Goal: Information Seeking & Learning: Understand process/instructions

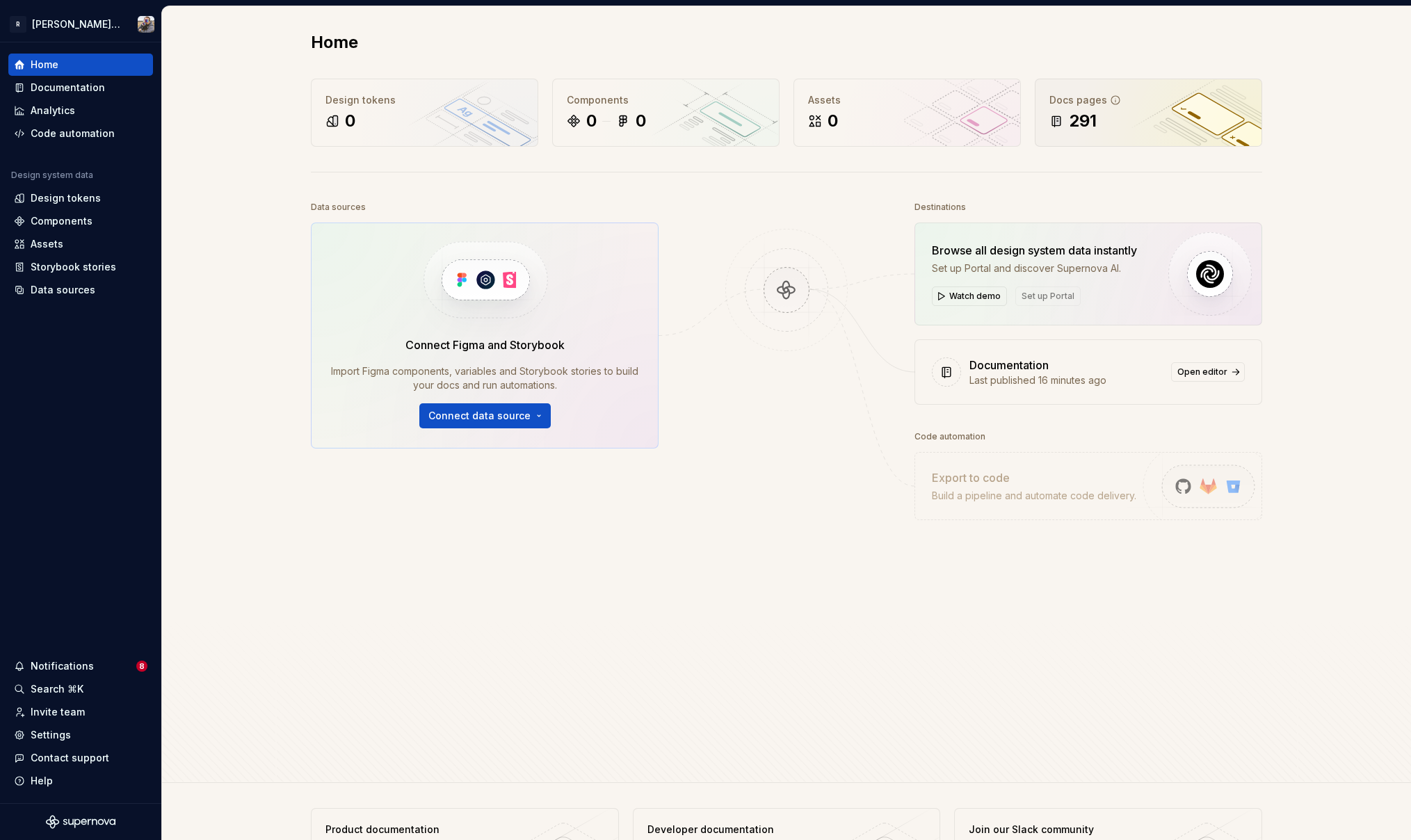
click at [1175, 124] on div "291" at bounding box center [1148, 121] width 198 height 23
click at [68, 89] on div "Documentation" at bounding box center [68, 87] width 75 height 14
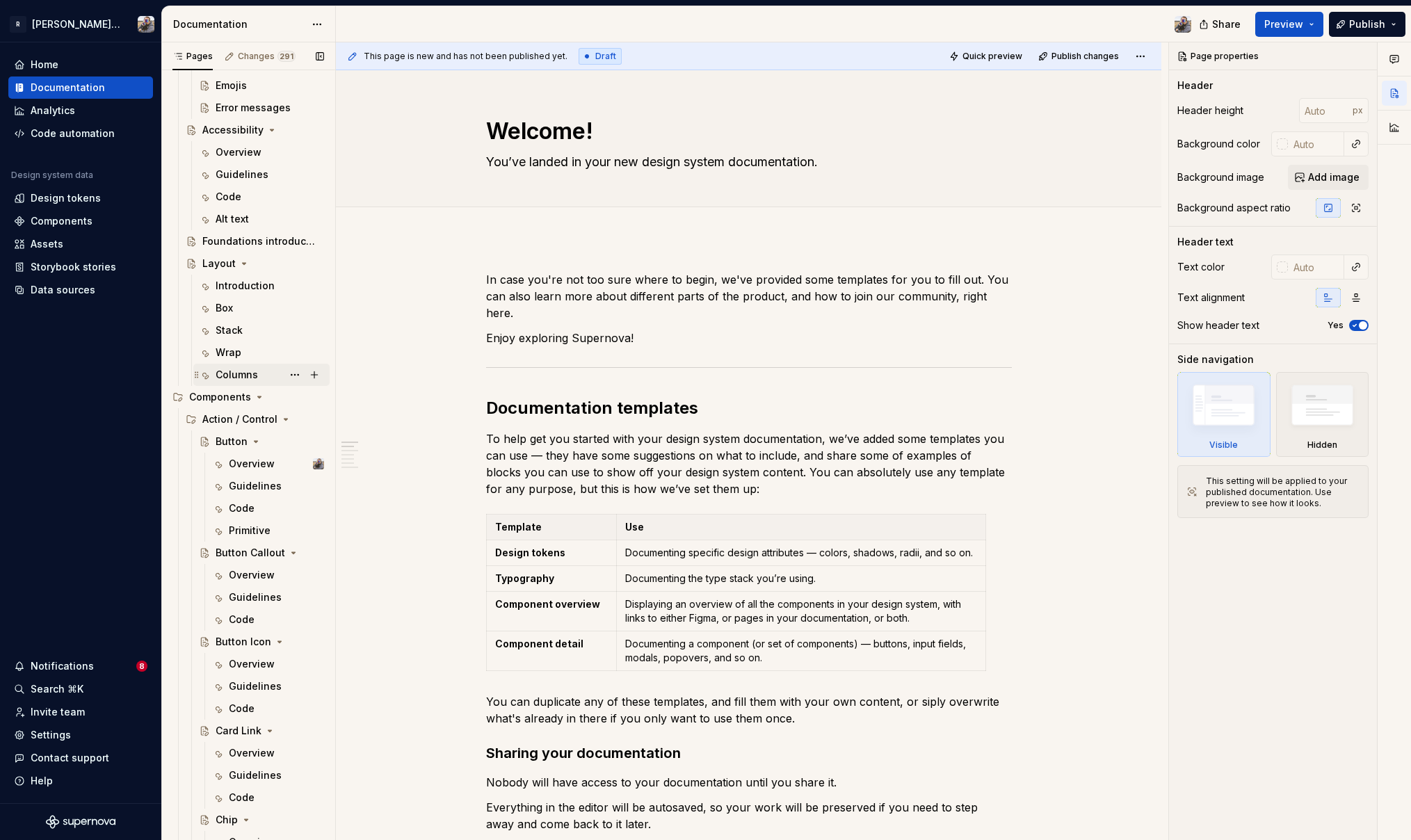
scroll to position [1320, 0]
click at [242, 463] on div "Overview" at bounding box center [252, 461] width 46 height 14
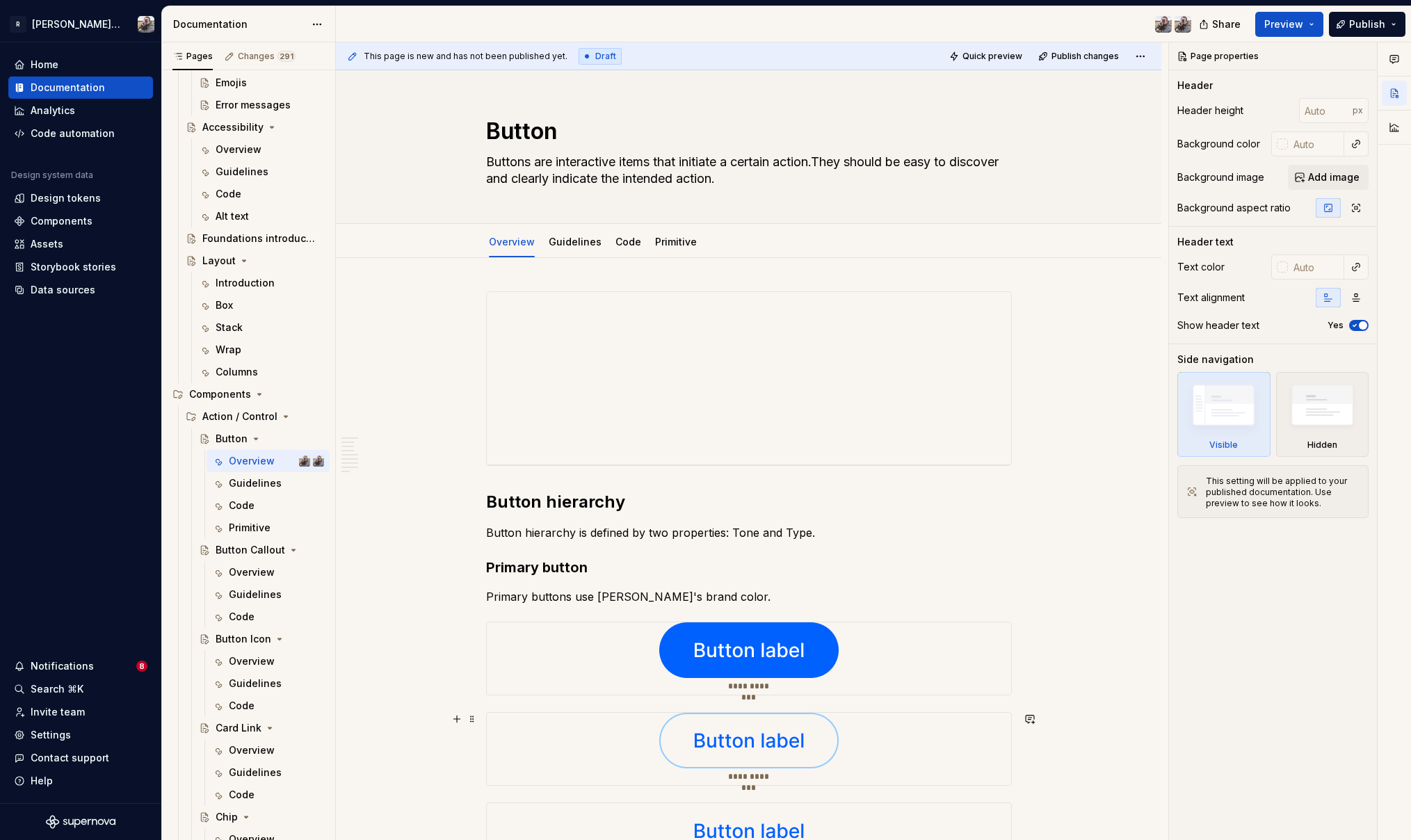
scroll to position [172, 0]
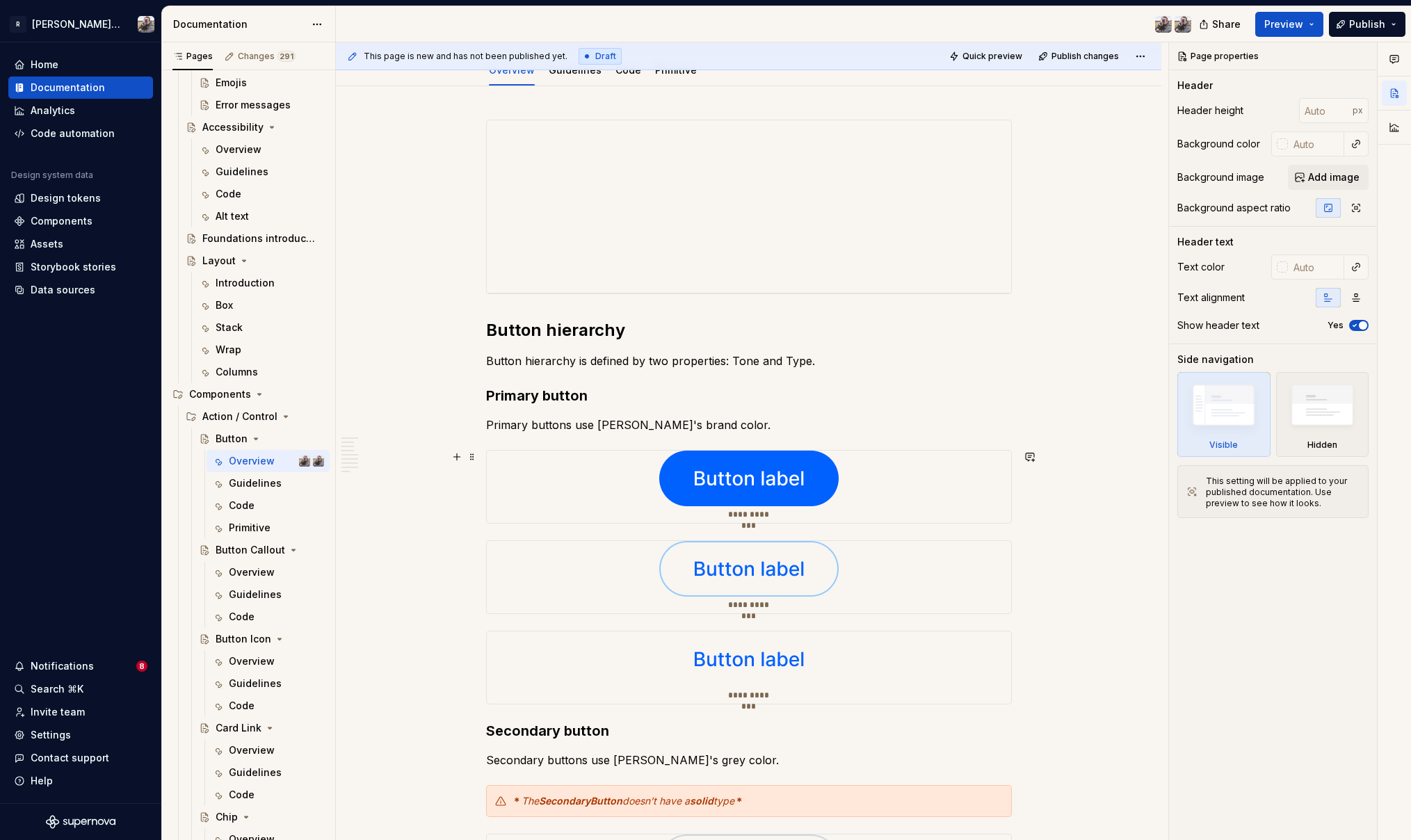
drag, startPoint x: 550, startPoint y: 482, endPoint x: 592, endPoint y: 487, distance: 42.3
click at [550, 481] on div "**********" at bounding box center [749, 486] width 524 height 73
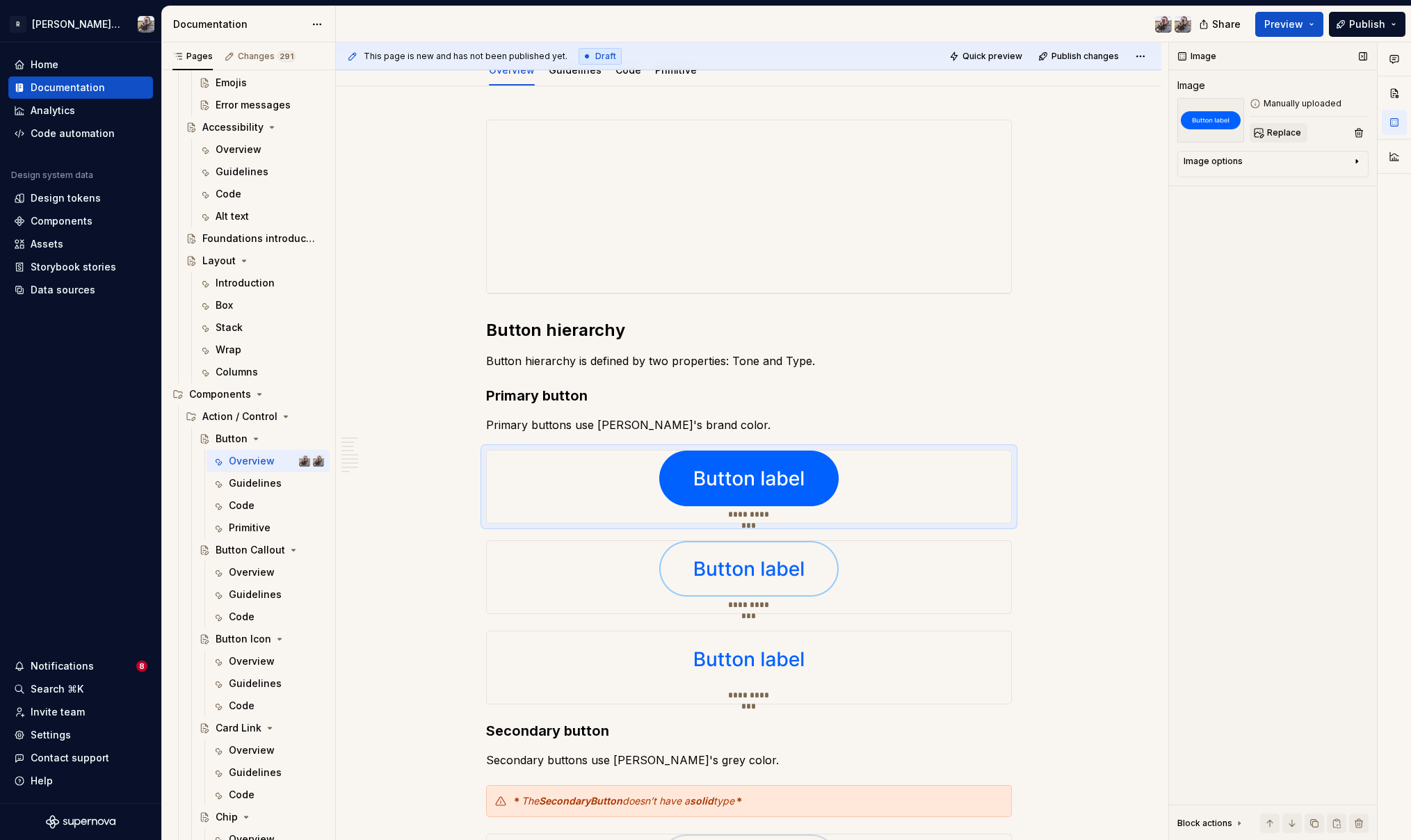
click at [1269, 129] on span "Replace" at bounding box center [1284, 133] width 34 height 11
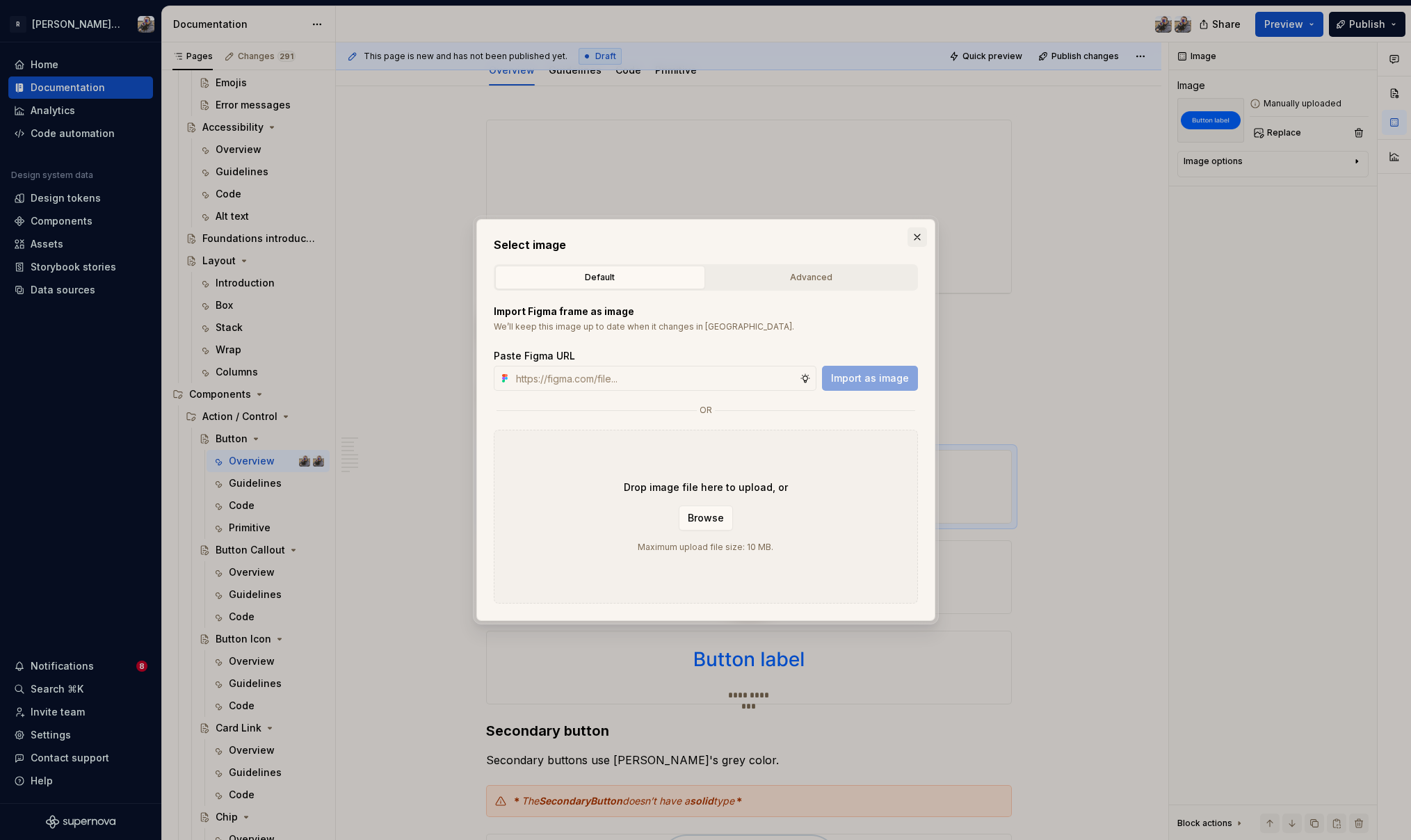
click at [913, 236] on button "button" at bounding box center [917, 237] width 20 height 20
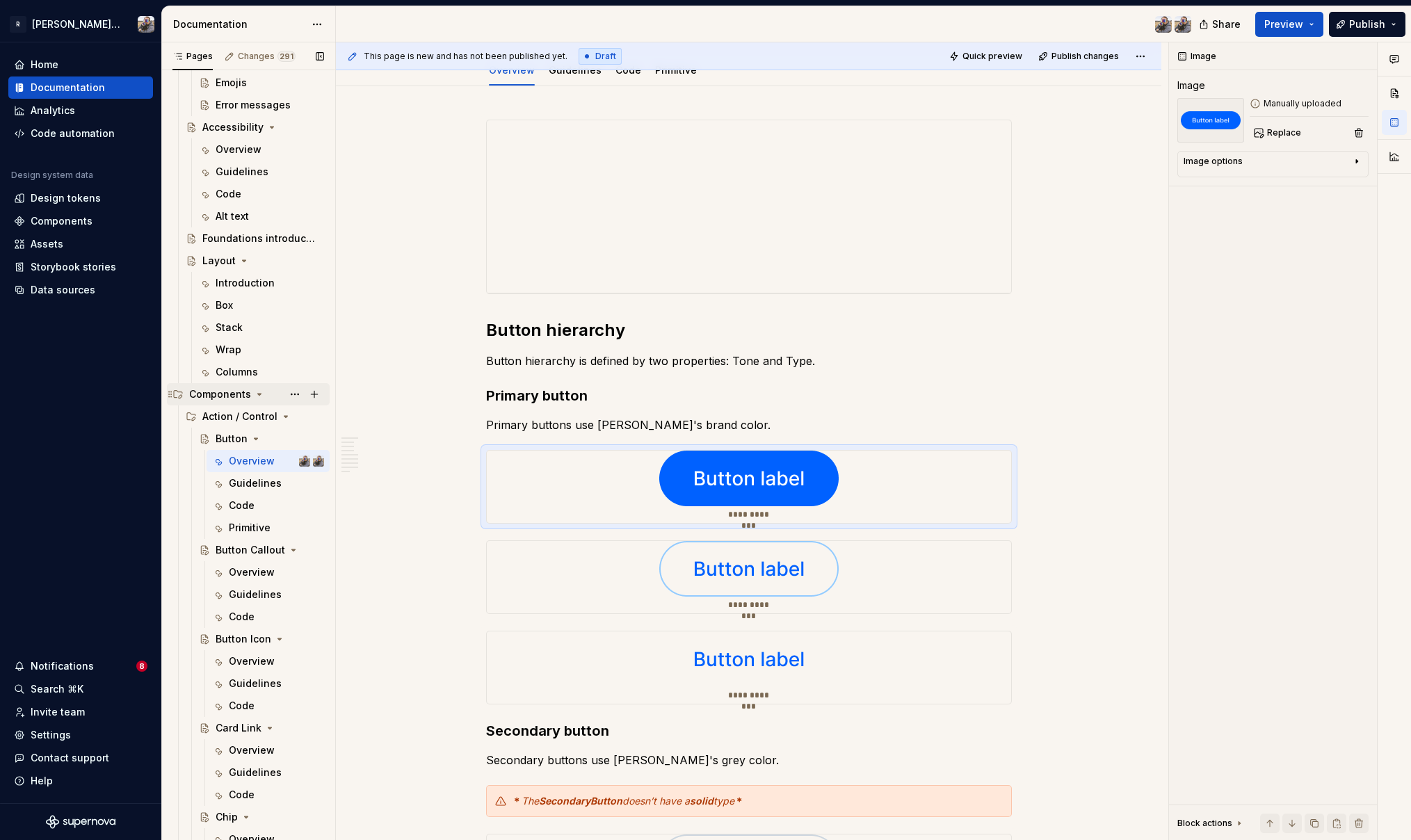
click at [218, 390] on div "Components" at bounding box center [220, 395] width 62 height 14
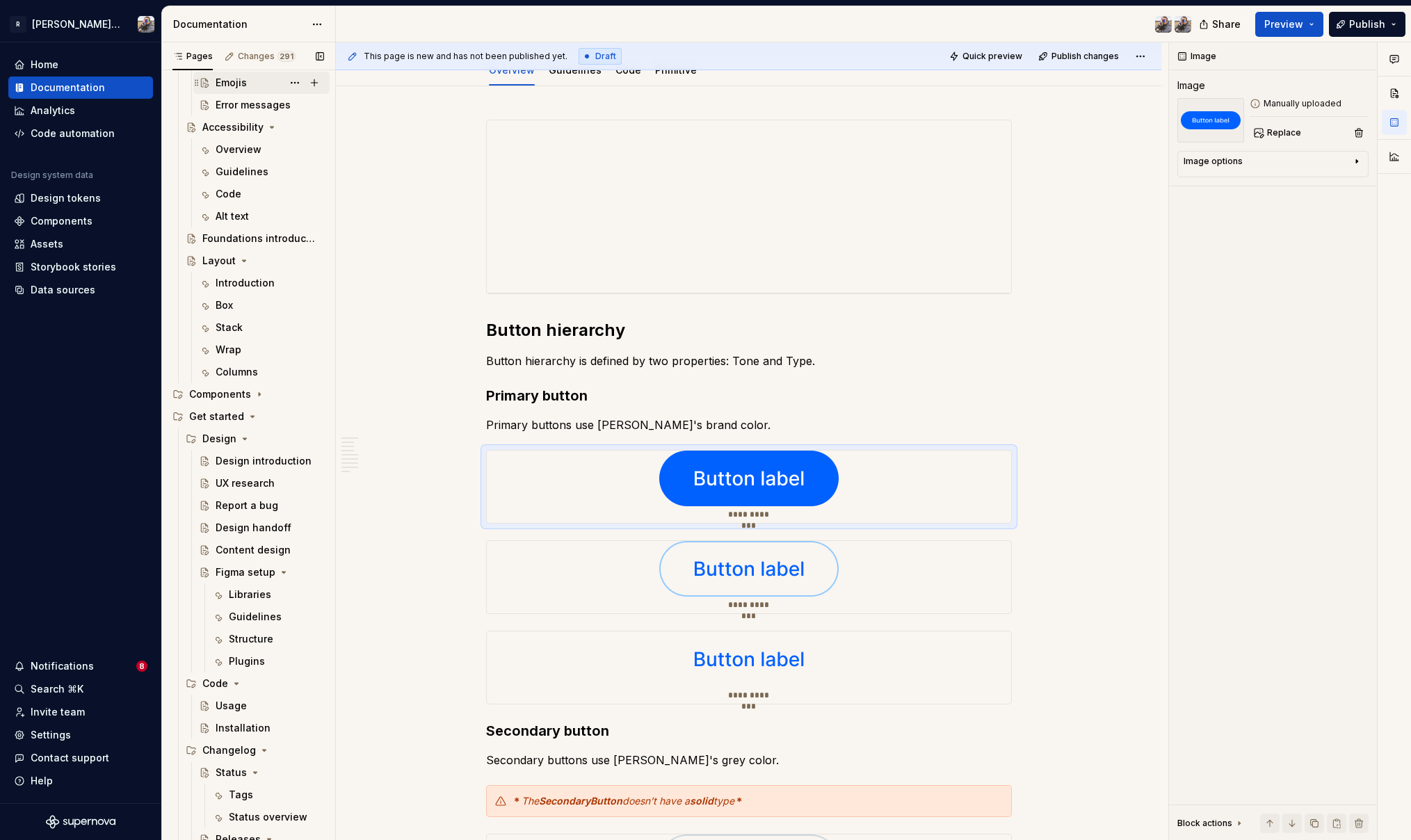
scroll to position [0, 0]
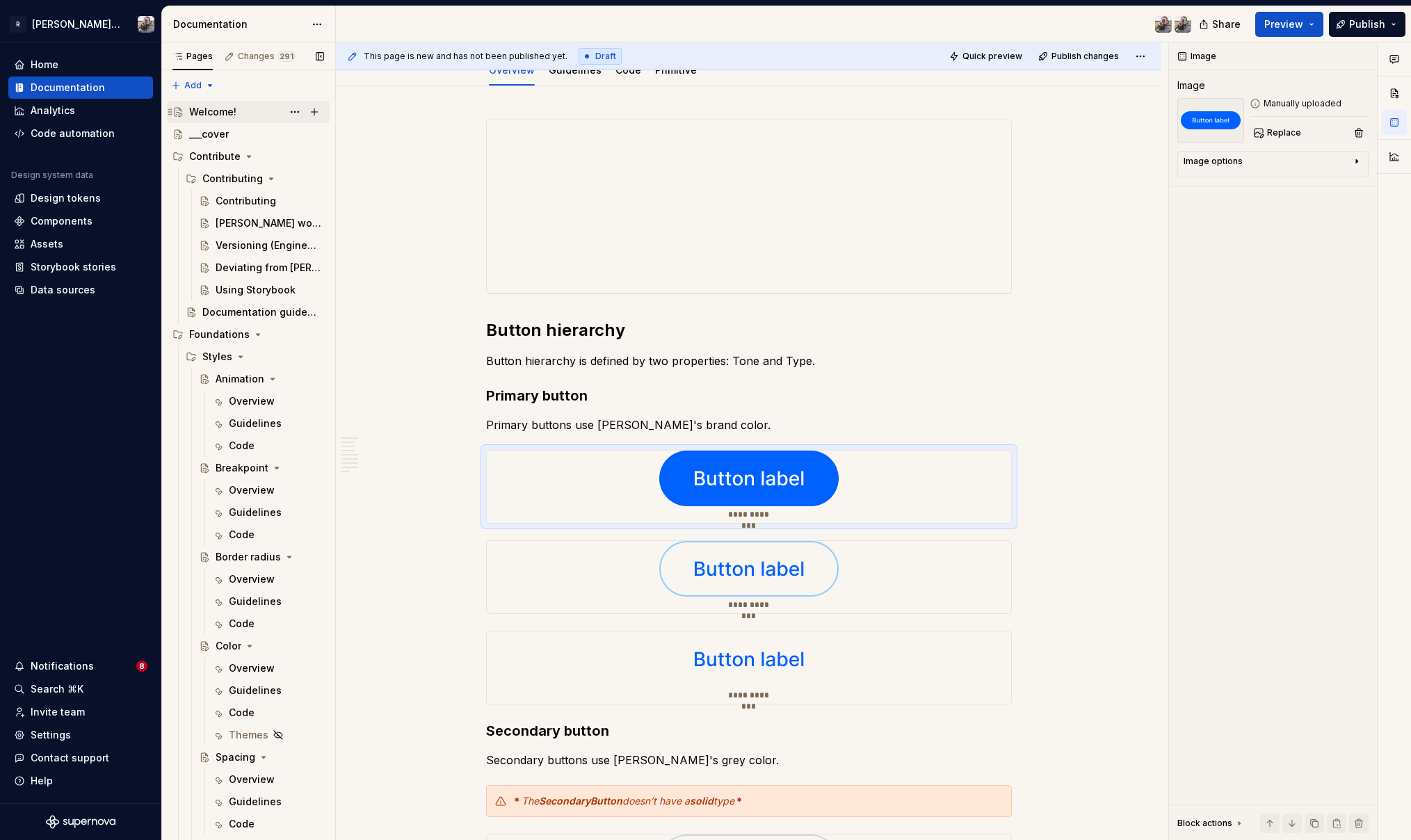
click at [219, 113] on div "Welcome!" at bounding box center [212, 112] width 47 height 14
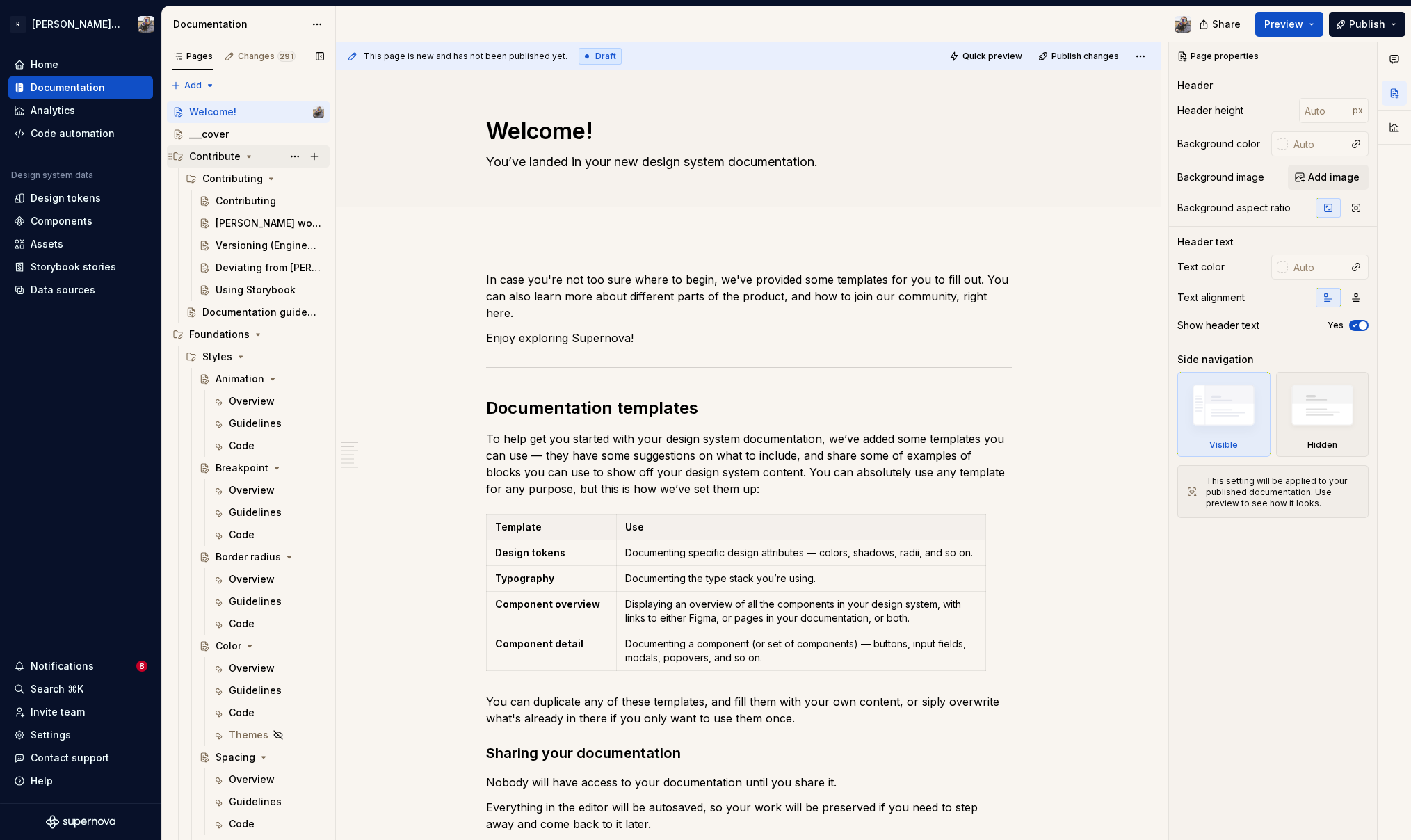
click at [226, 157] on div "Contribute" at bounding box center [214, 156] width 51 height 14
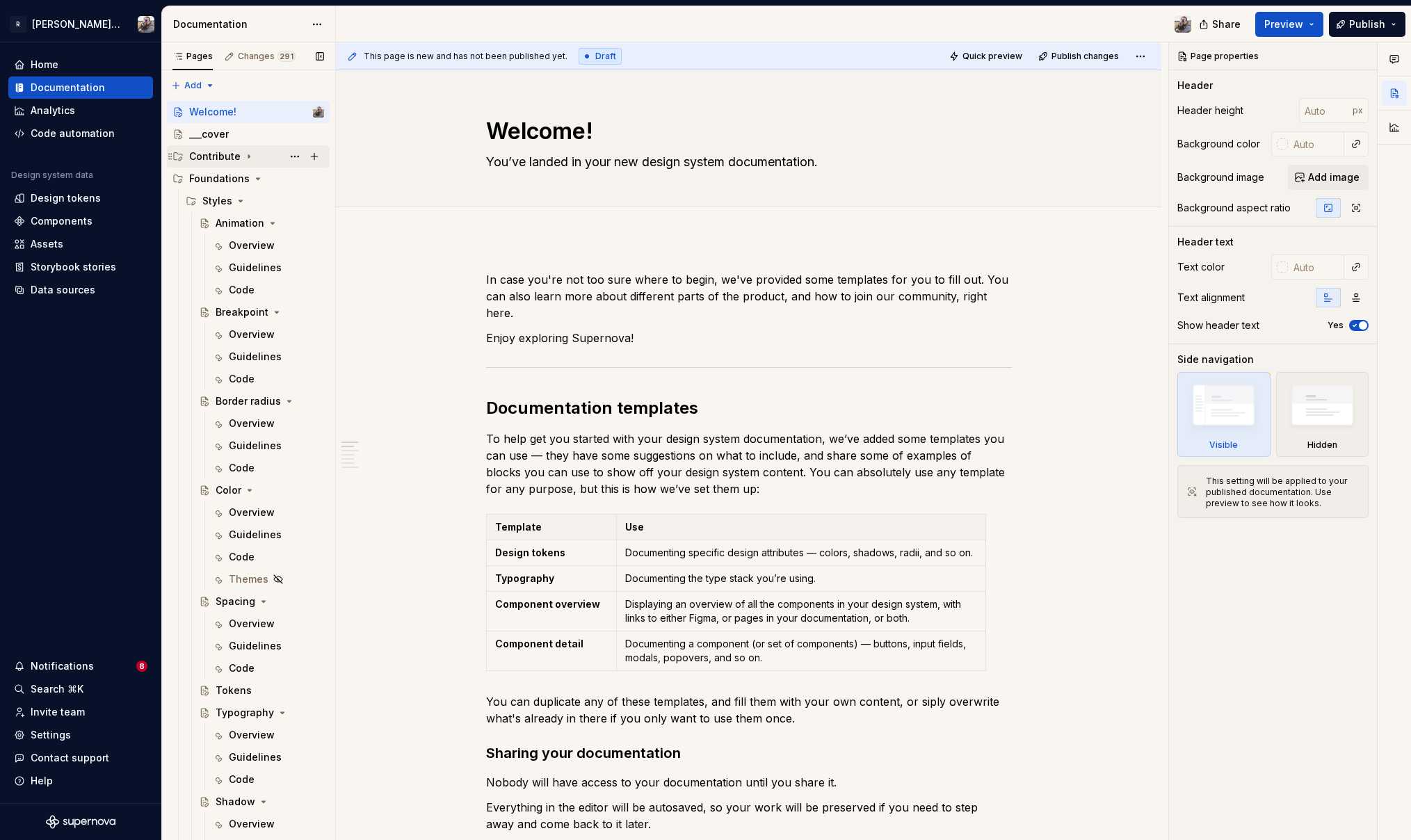
click at [230, 152] on div "Contribute" at bounding box center [214, 156] width 51 height 14
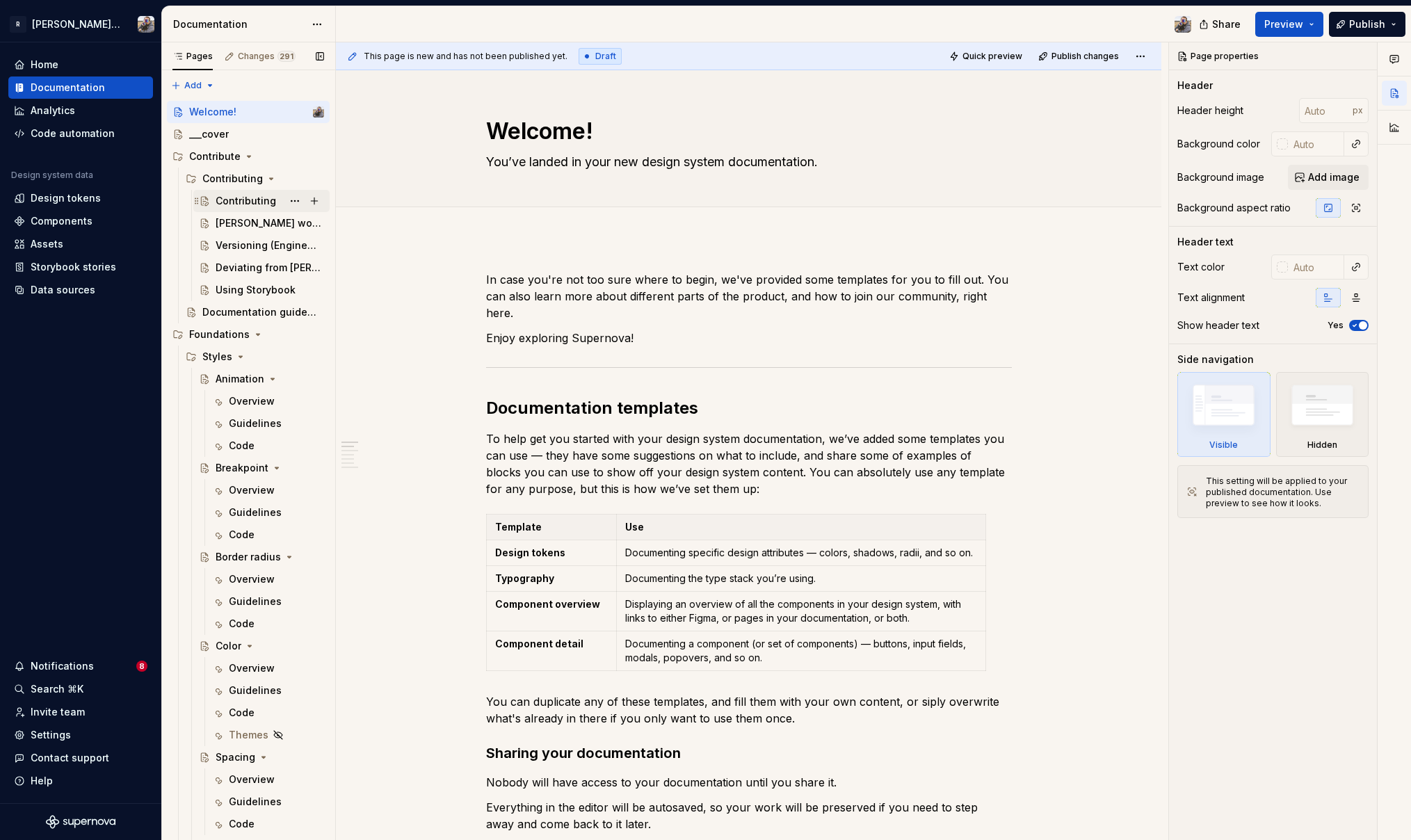
click at [241, 197] on div "Contributing" at bounding box center [246, 201] width 61 height 14
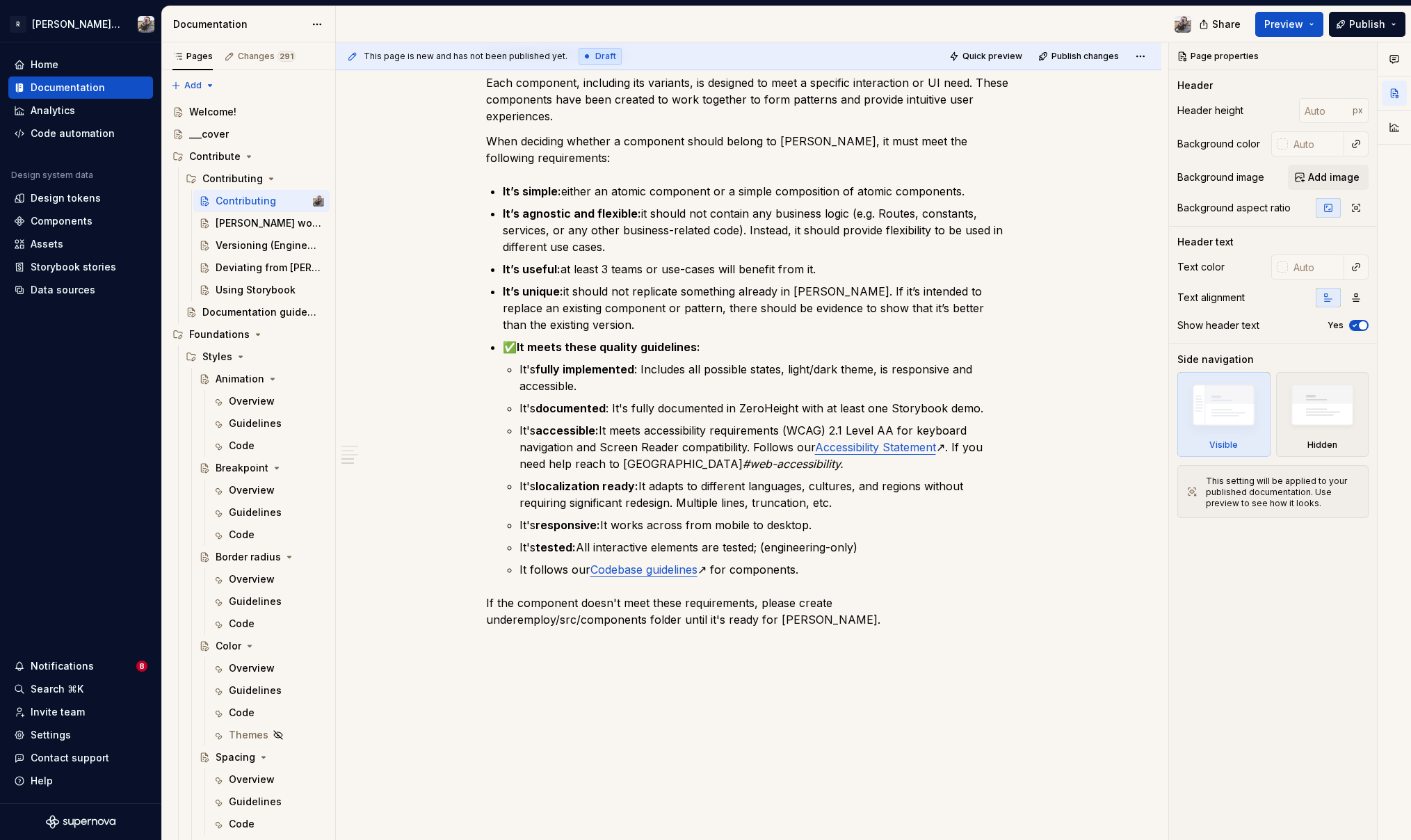
scroll to position [1002, 0]
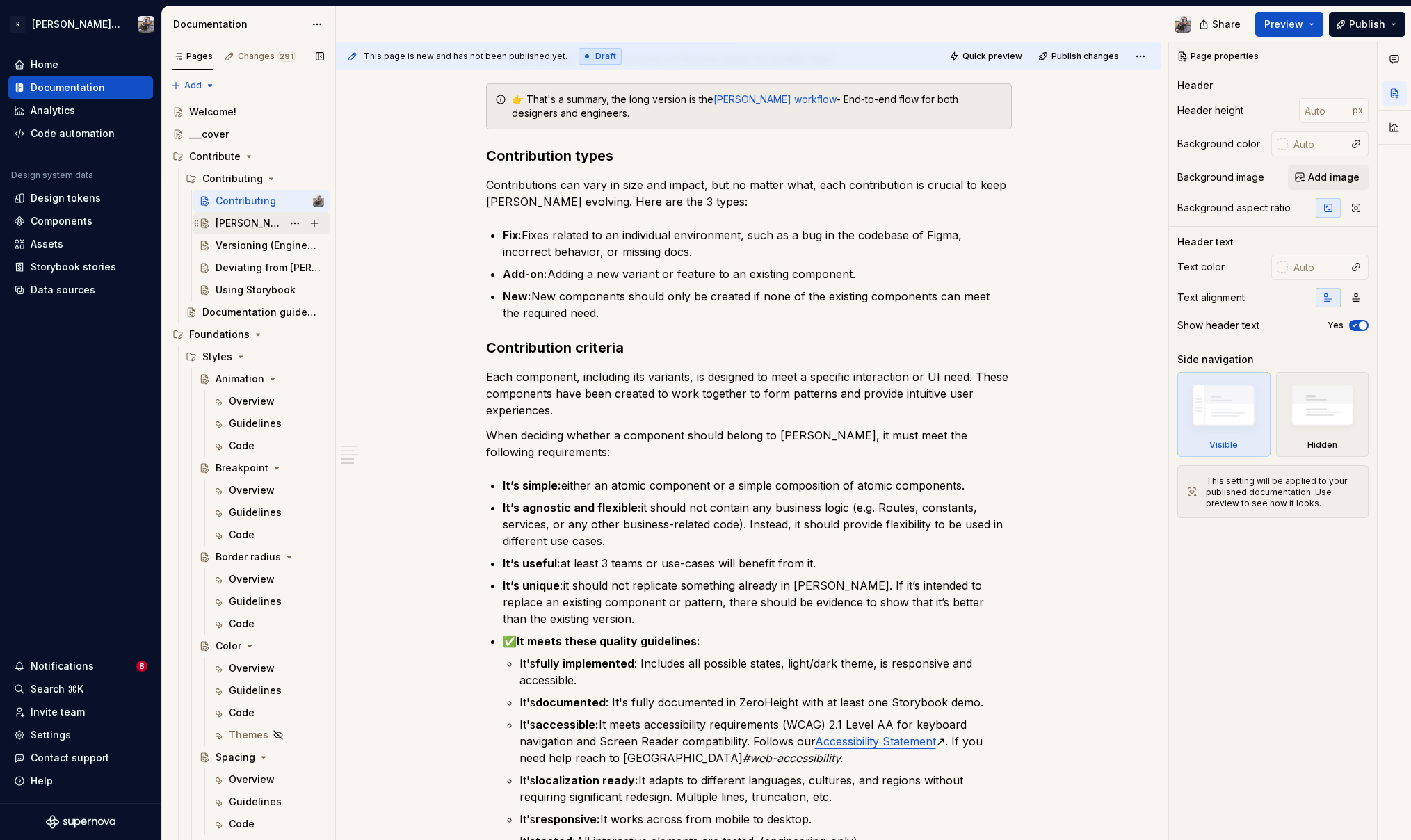
click at [249, 218] on div "[PERSON_NAME] workflow" at bounding box center [249, 223] width 67 height 14
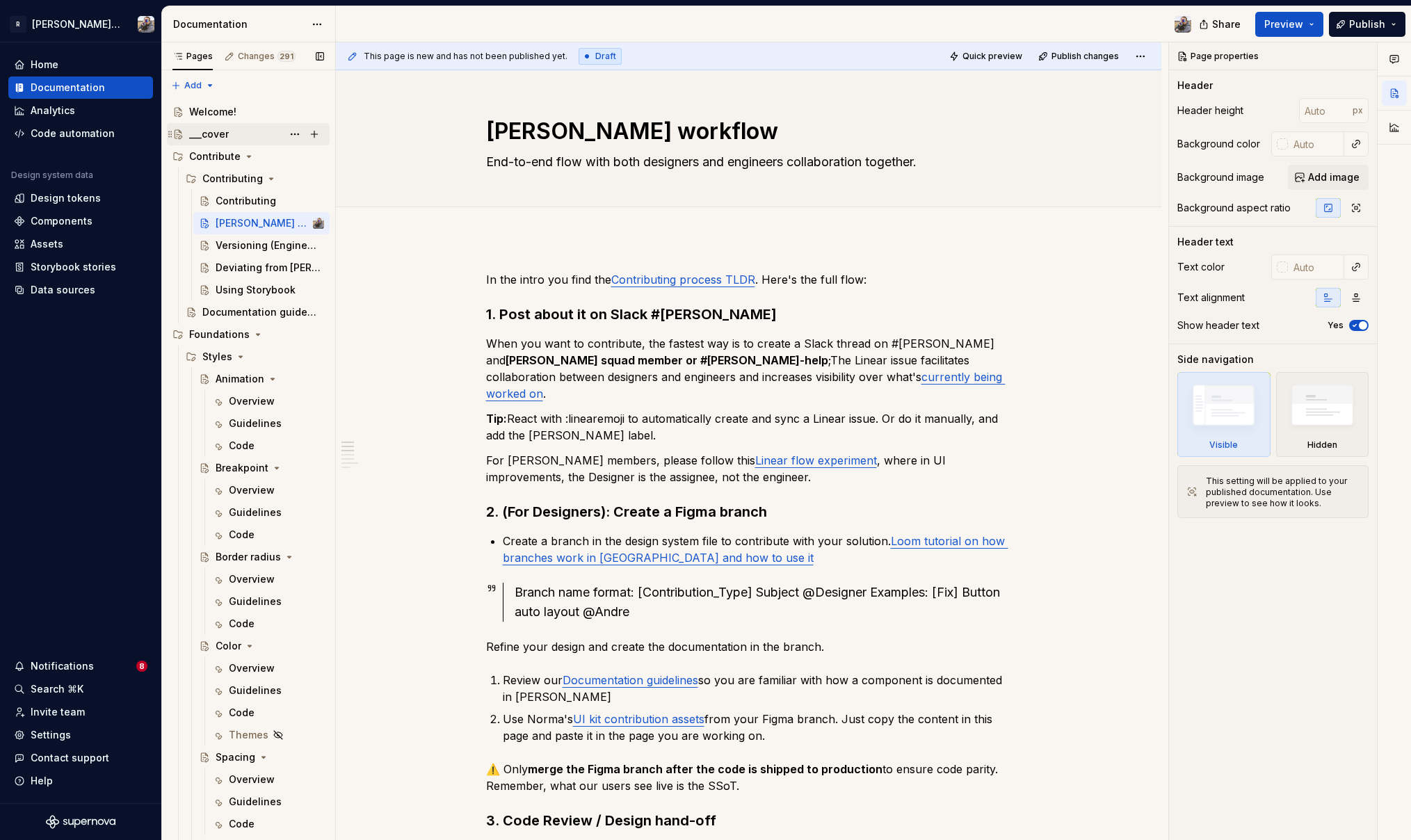
click at [209, 132] on div "___cover" at bounding box center [209, 135] width 39 height 14
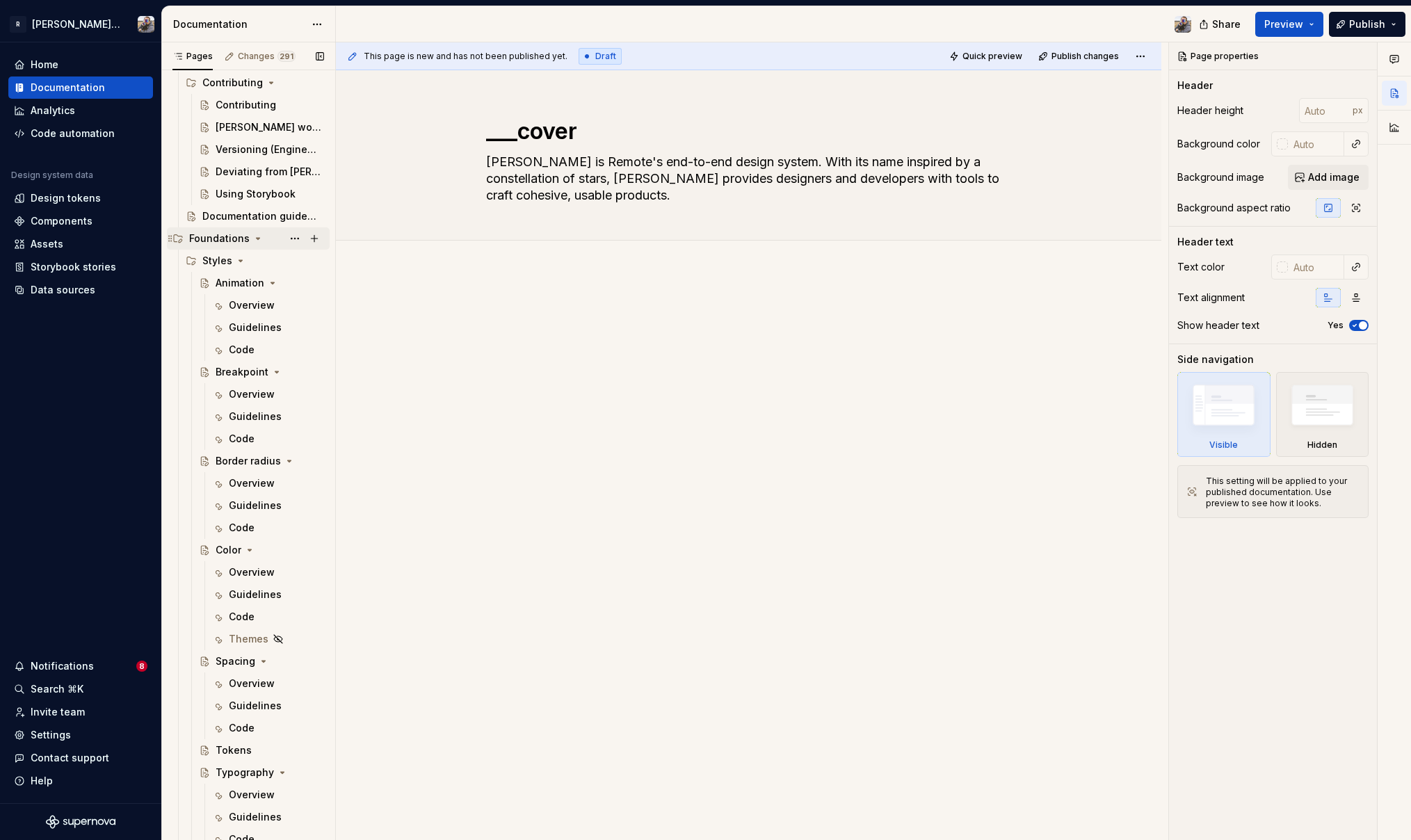
scroll to position [105, 0]
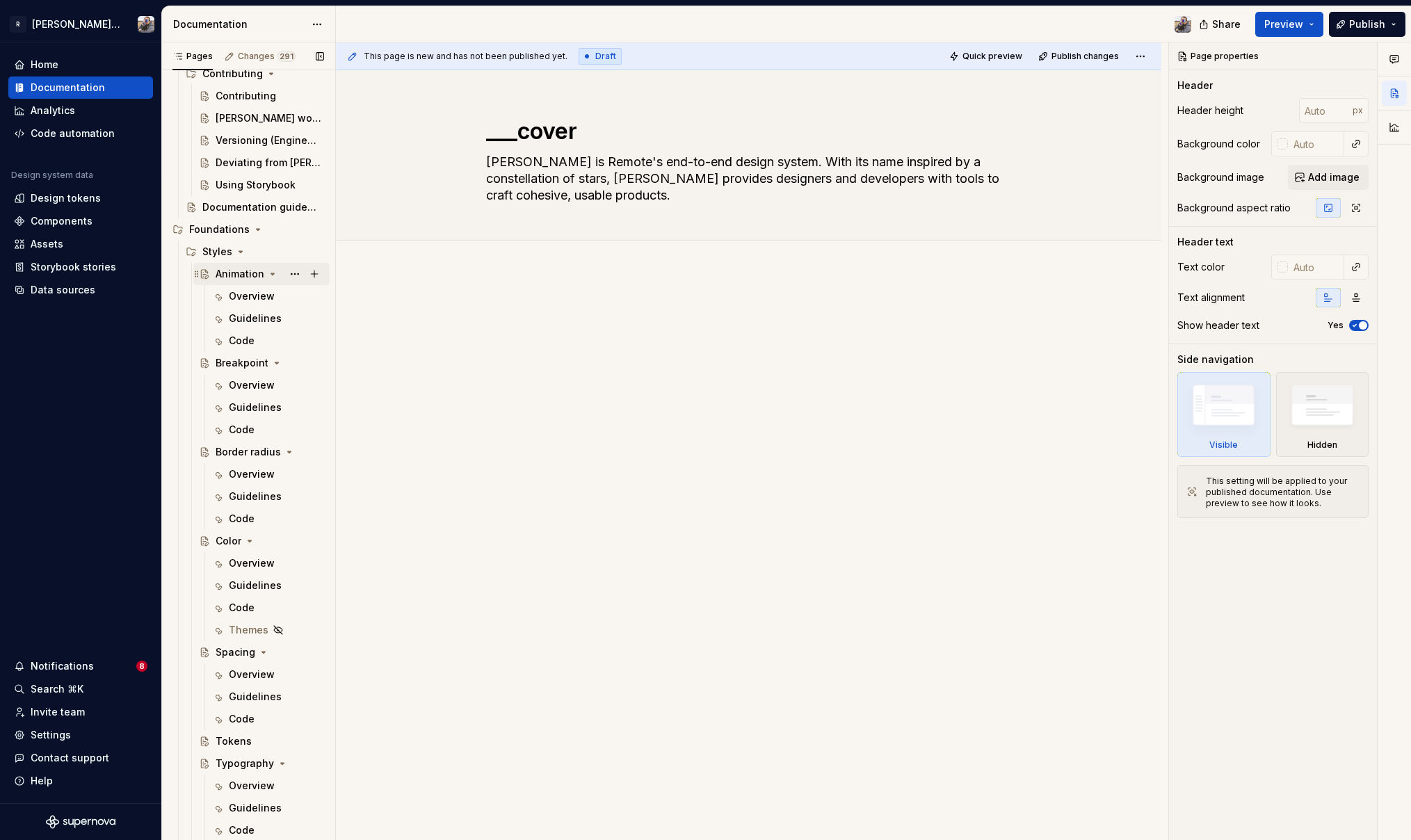
click at [248, 272] on div "Animation" at bounding box center [240, 274] width 49 height 14
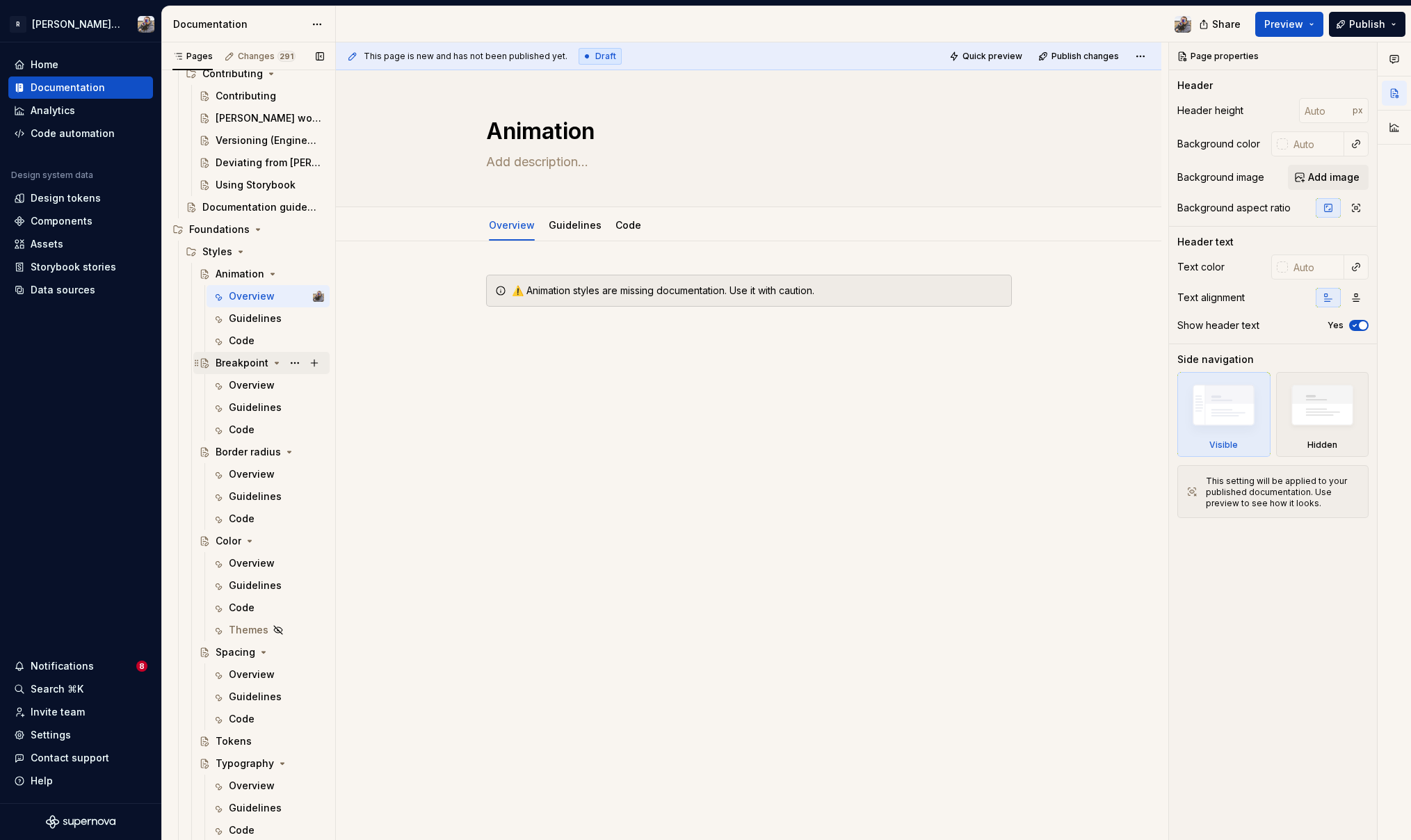
click at [238, 369] on div "Breakpoint" at bounding box center [242, 363] width 53 height 14
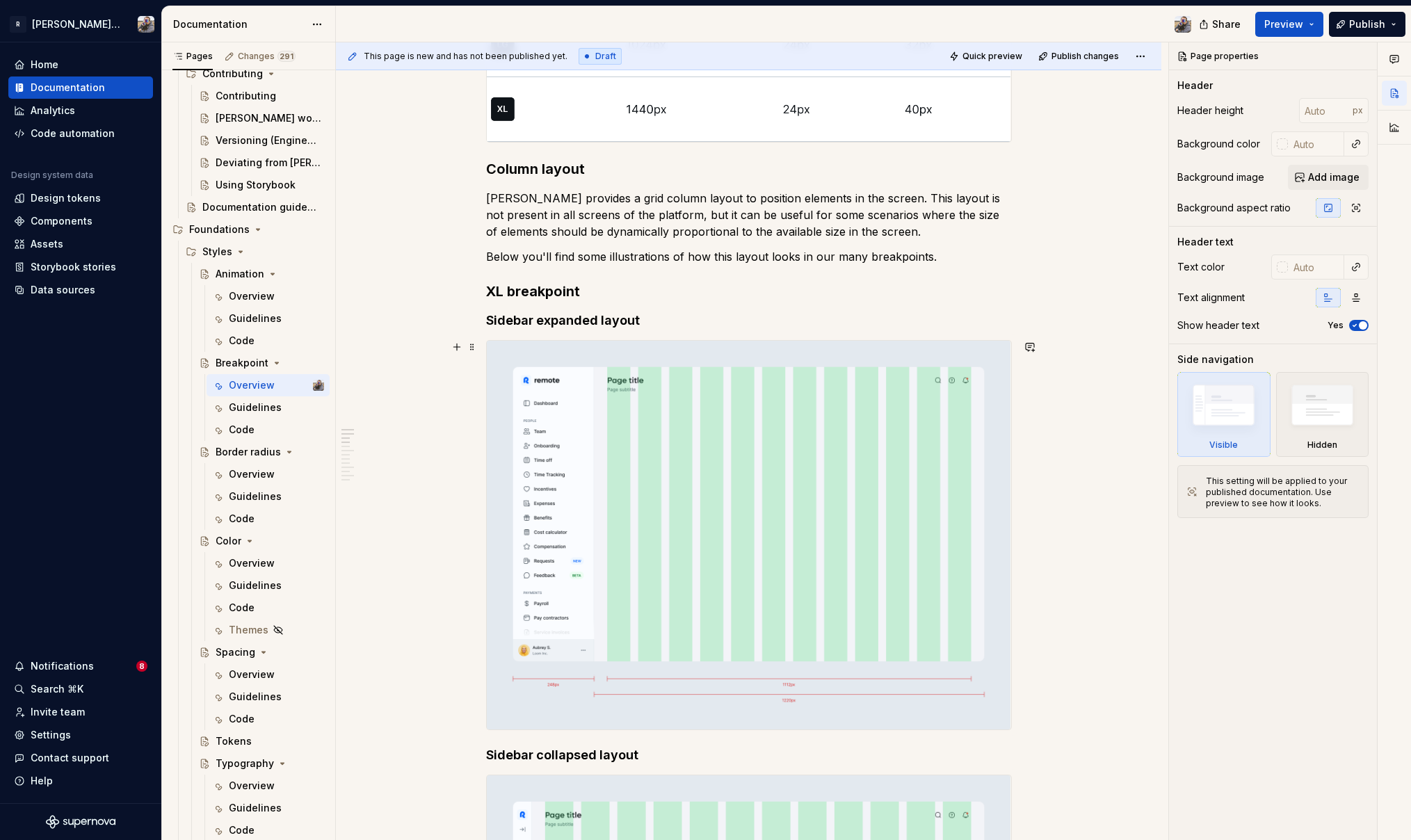
scroll to position [778, 0]
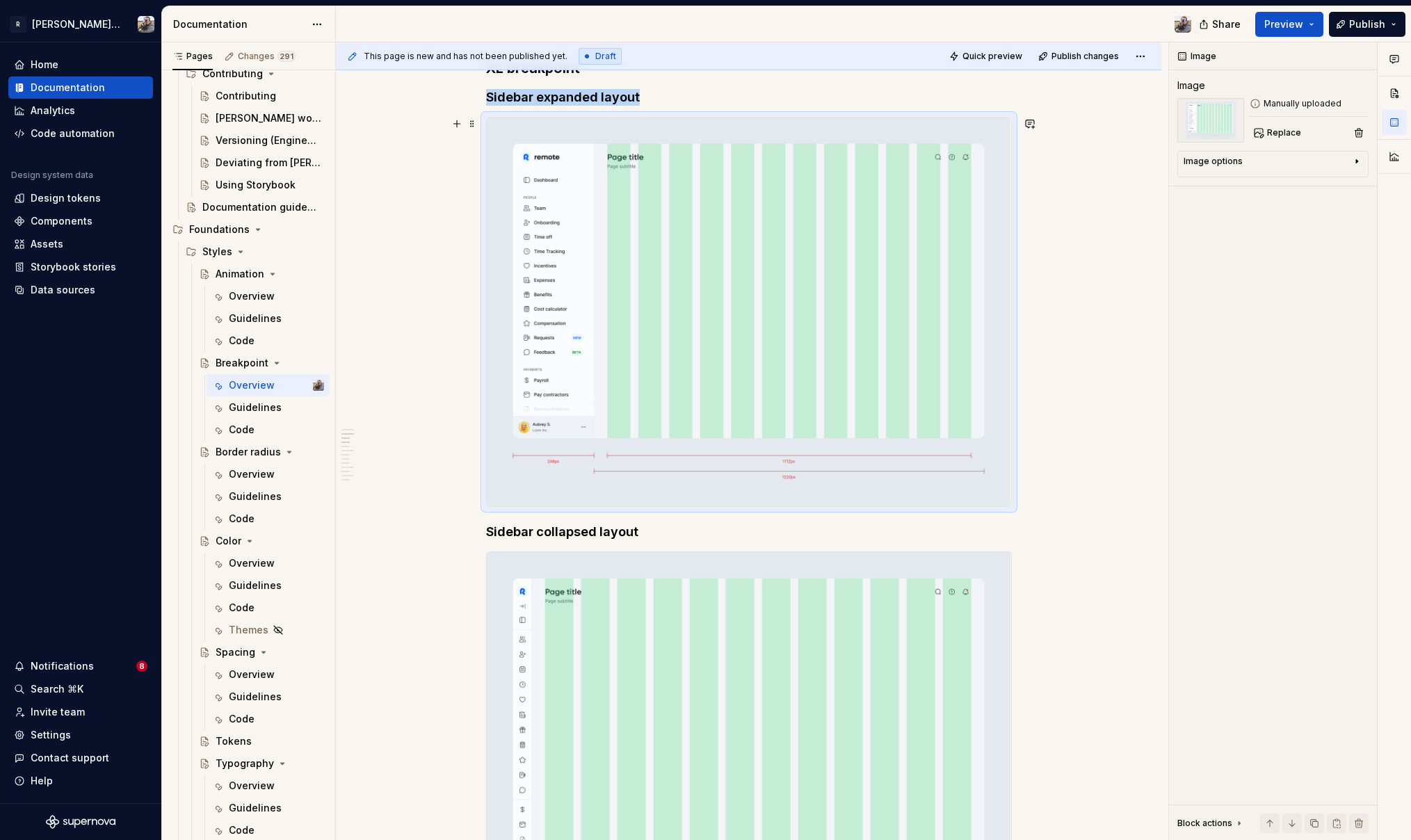
click at [596, 257] on img at bounding box center [749, 312] width 524 height 389
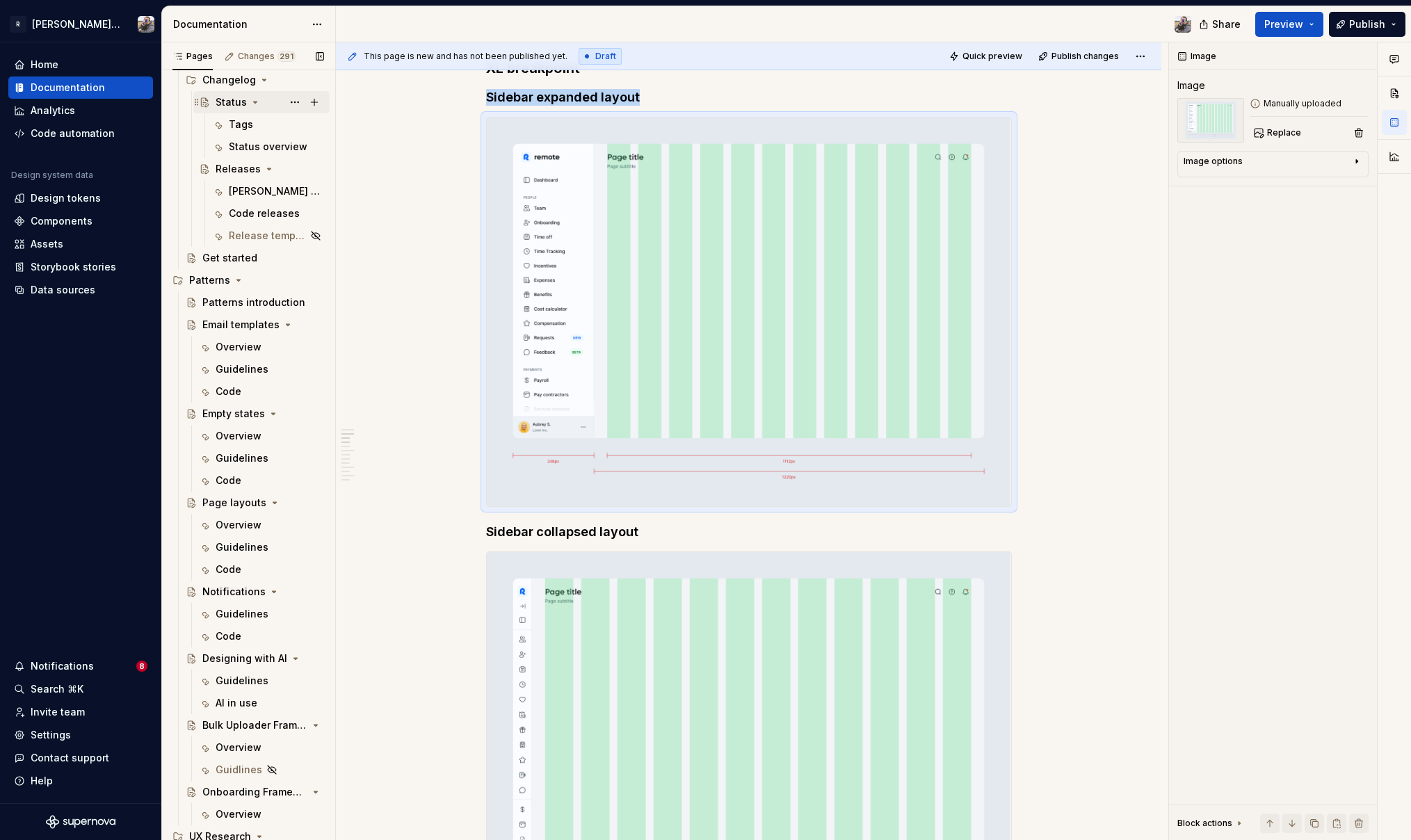
scroll to position [2213, 0]
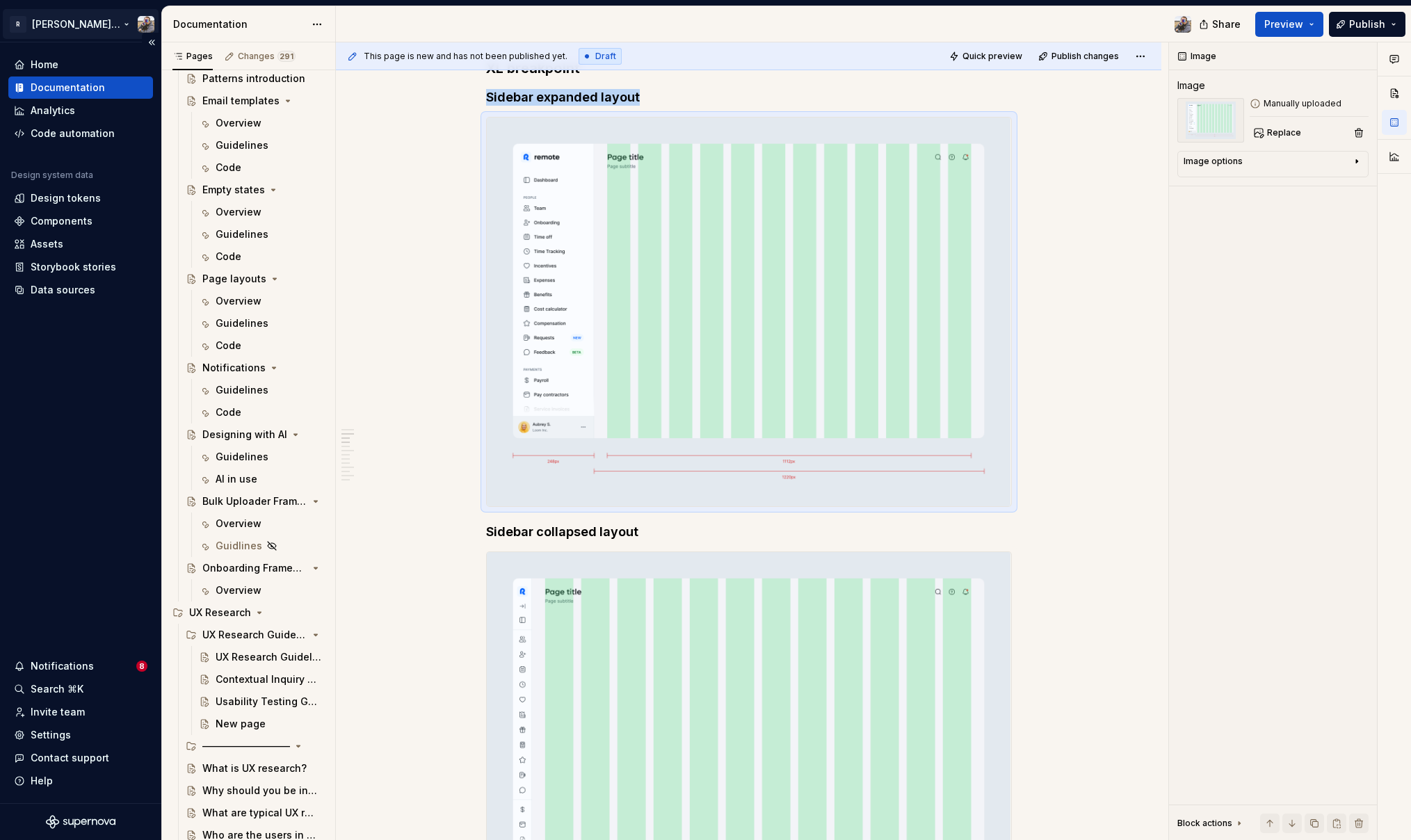
click at [89, 25] on html "R [PERSON_NAME]: Zeroheight import Home Documentation Analytics Code automation…" at bounding box center [706, 420] width 1411 height 840
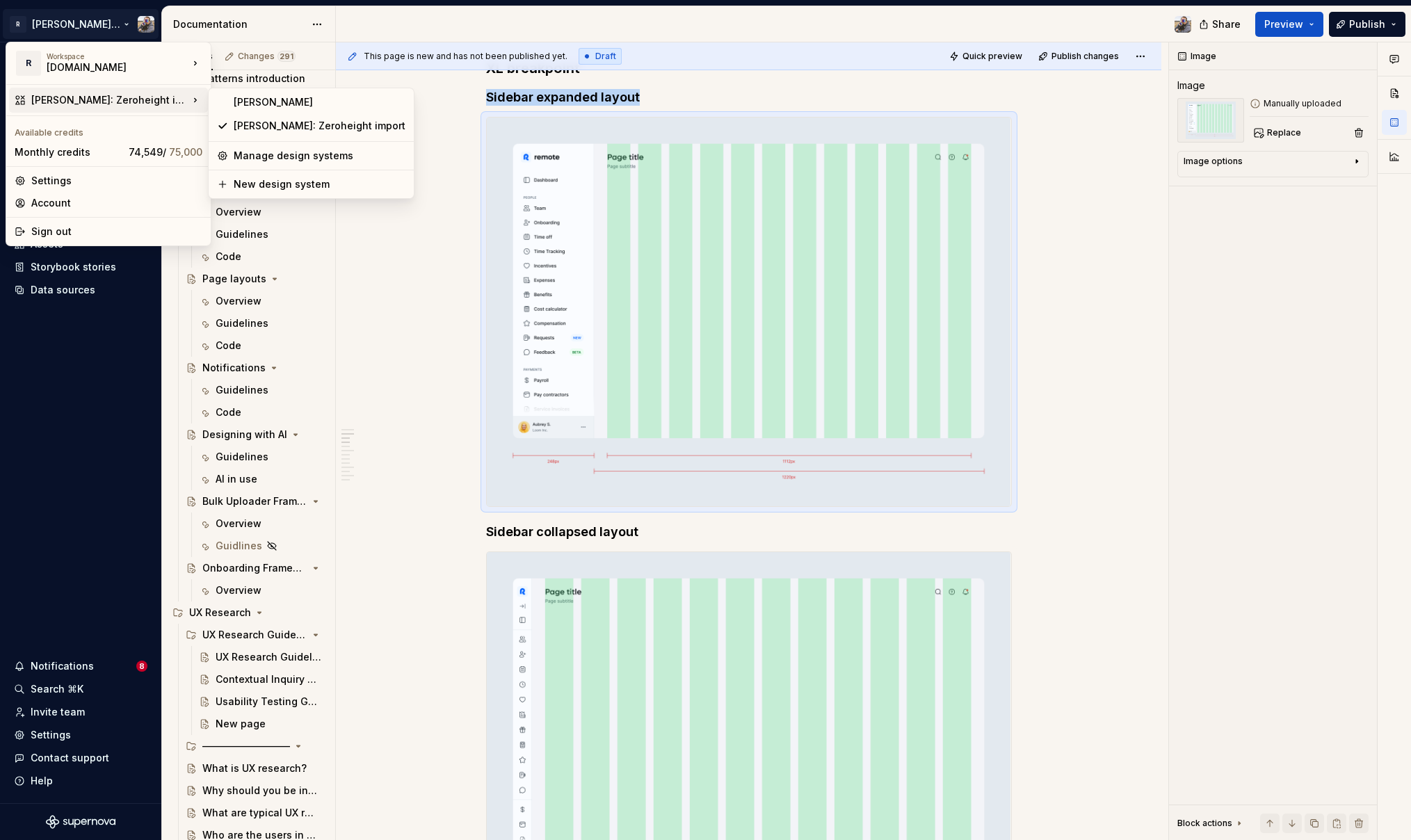
click at [99, 97] on div "[PERSON_NAME]: Zeroheight import" at bounding box center [109, 100] width 157 height 14
click at [218, 95] on div "[PERSON_NAME]" at bounding box center [311, 102] width 199 height 23
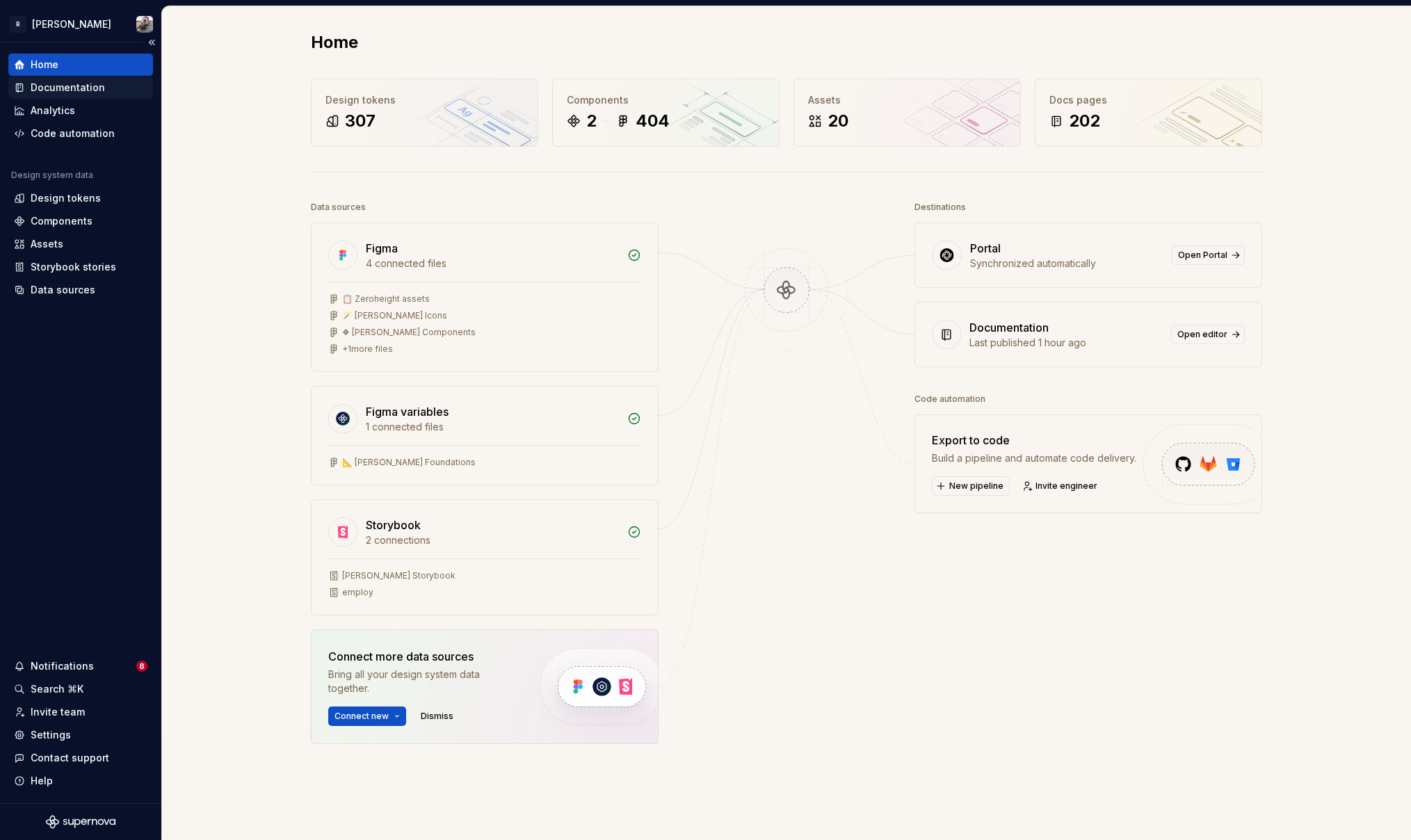
click at [82, 79] on div "Documentation" at bounding box center [80, 88] width 144 height 23
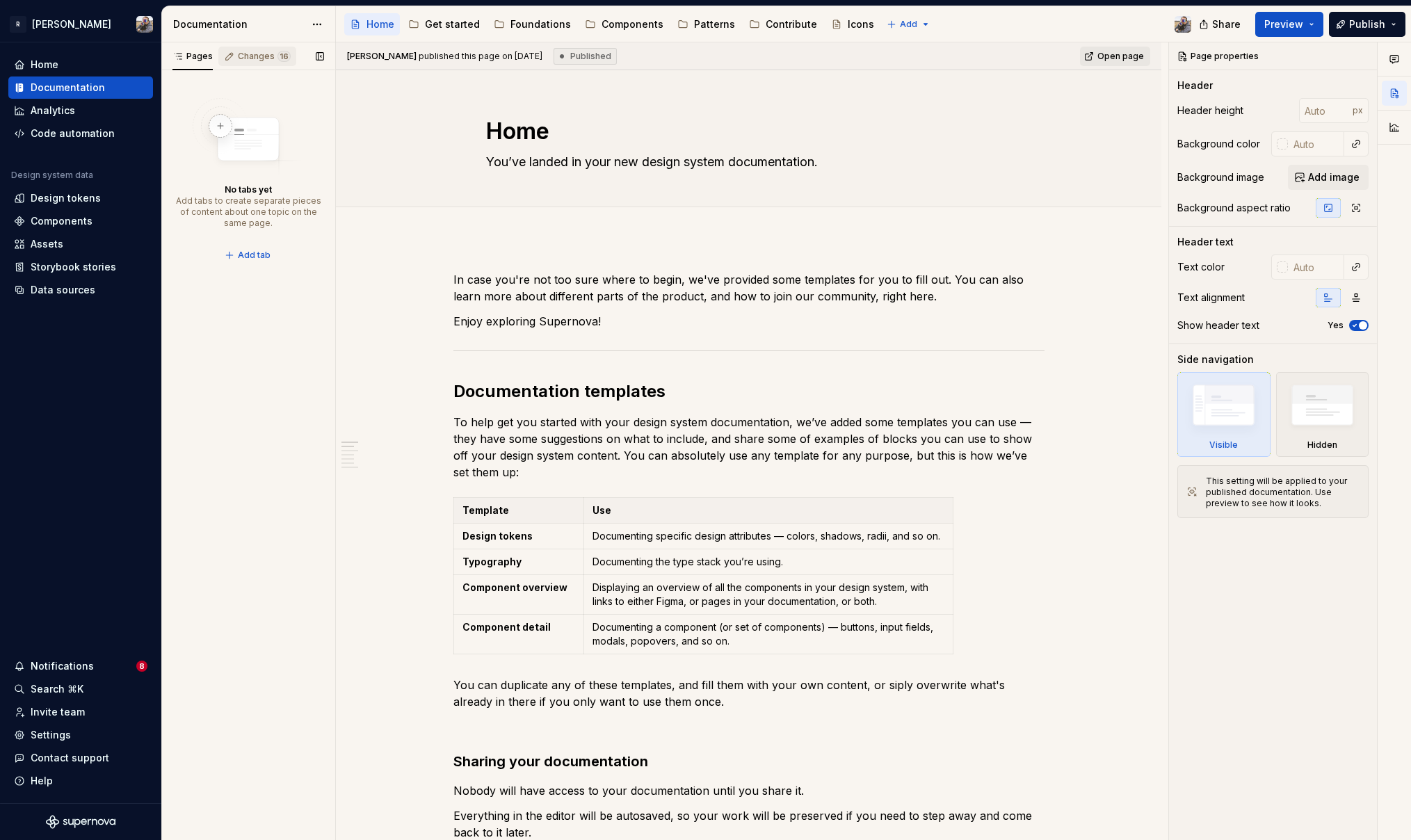
click at [240, 57] on div "Changes 16" at bounding box center [264, 56] width 53 height 11
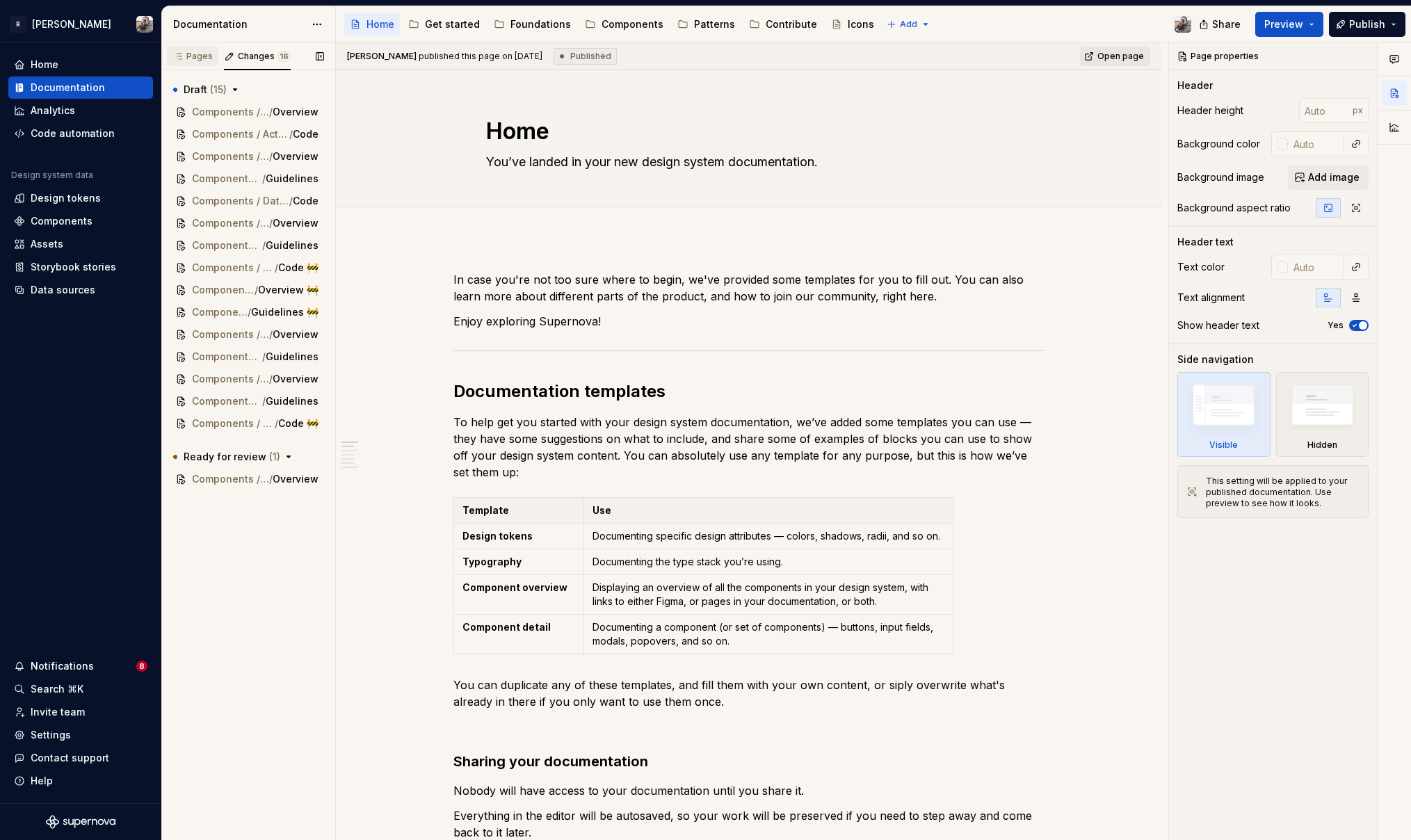
click at [191, 57] on div "Pages" at bounding box center [192, 56] width 40 height 11
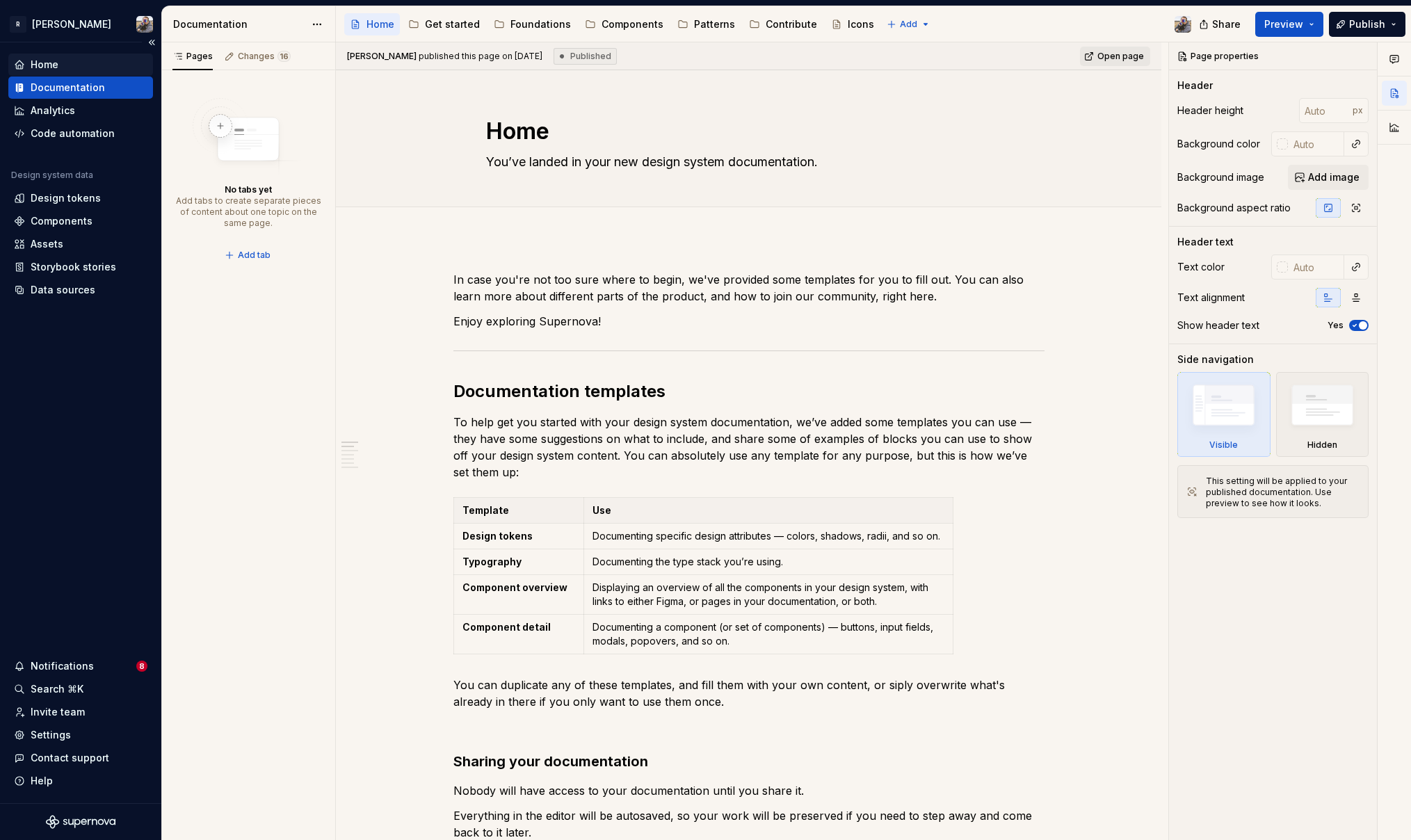
click at [58, 68] on div "Home" at bounding box center [44, 65] width 27 height 14
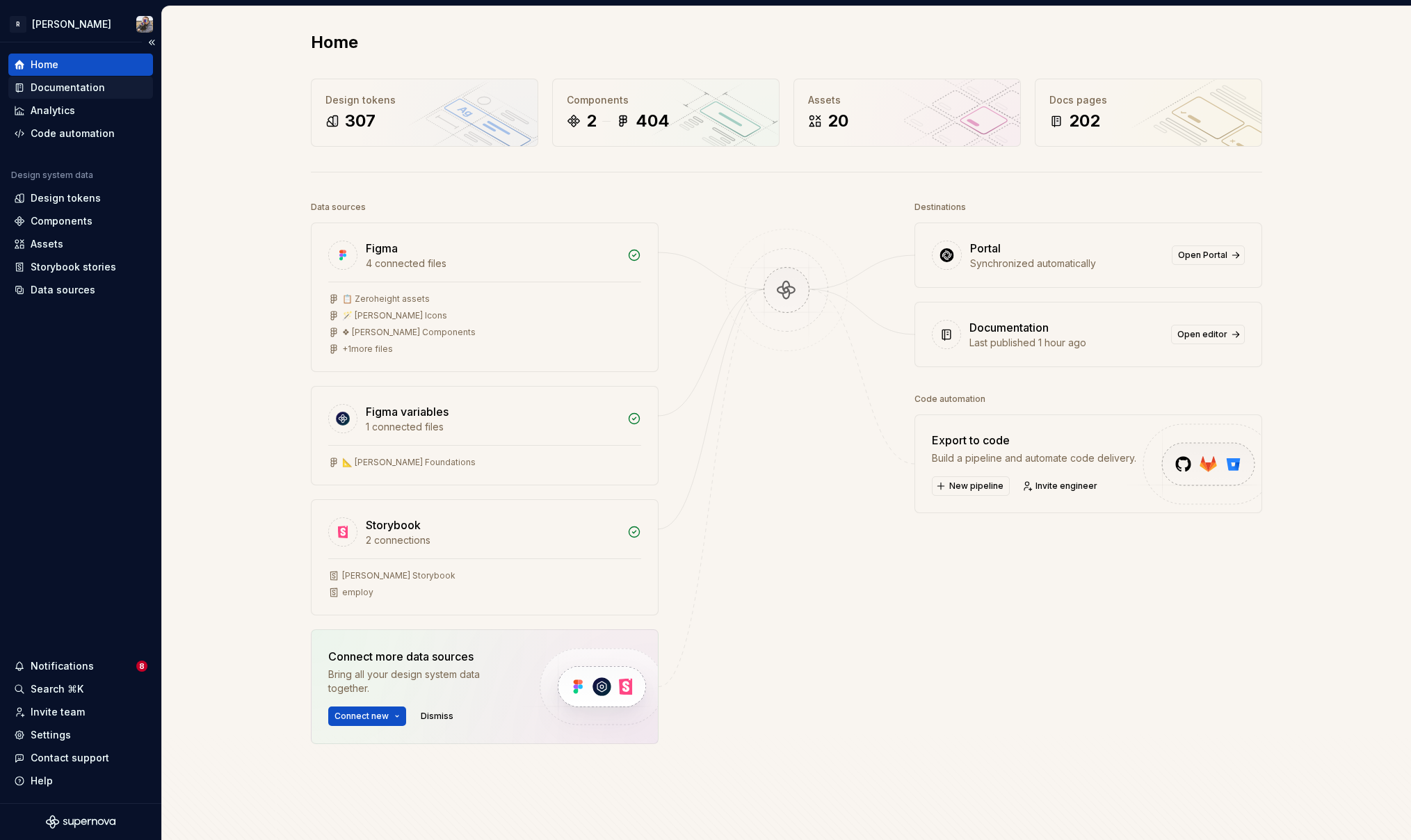
click at [61, 82] on div "Documentation" at bounding box center [68, 87] width 75 height 14
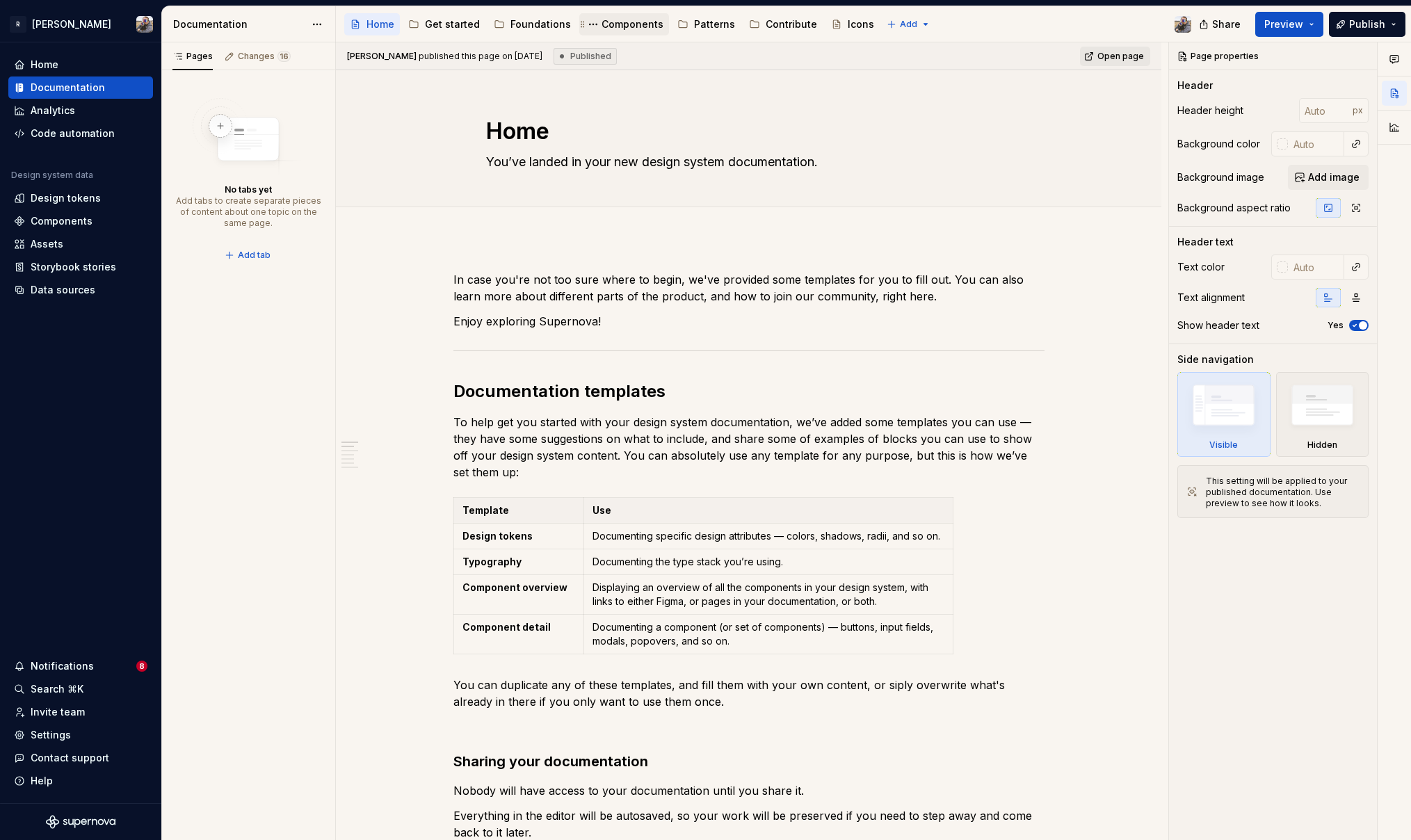
click at [610, 24] on div "Components" at bounding box center [632, 25] width 62 height 14
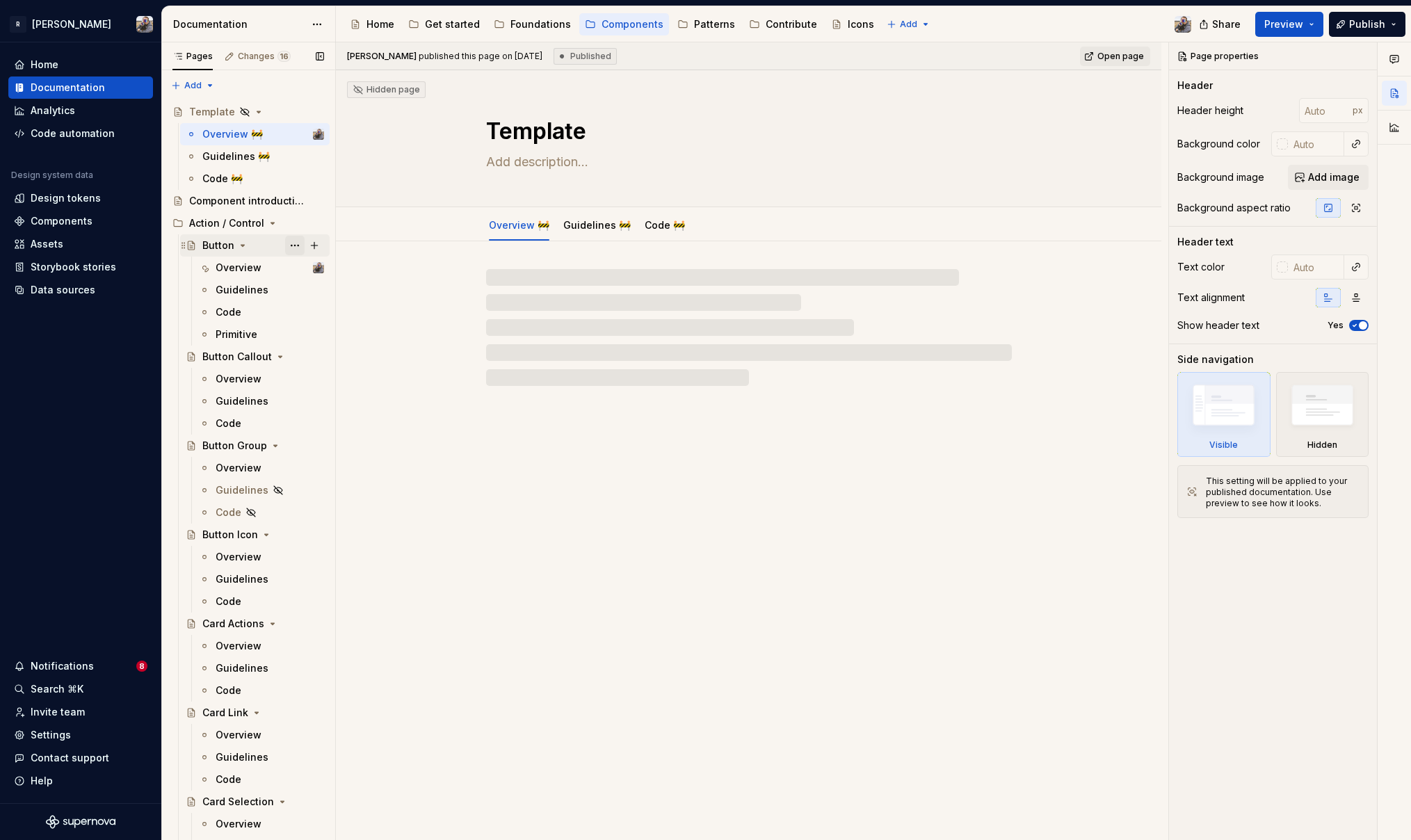
scroll to position [49, 0]
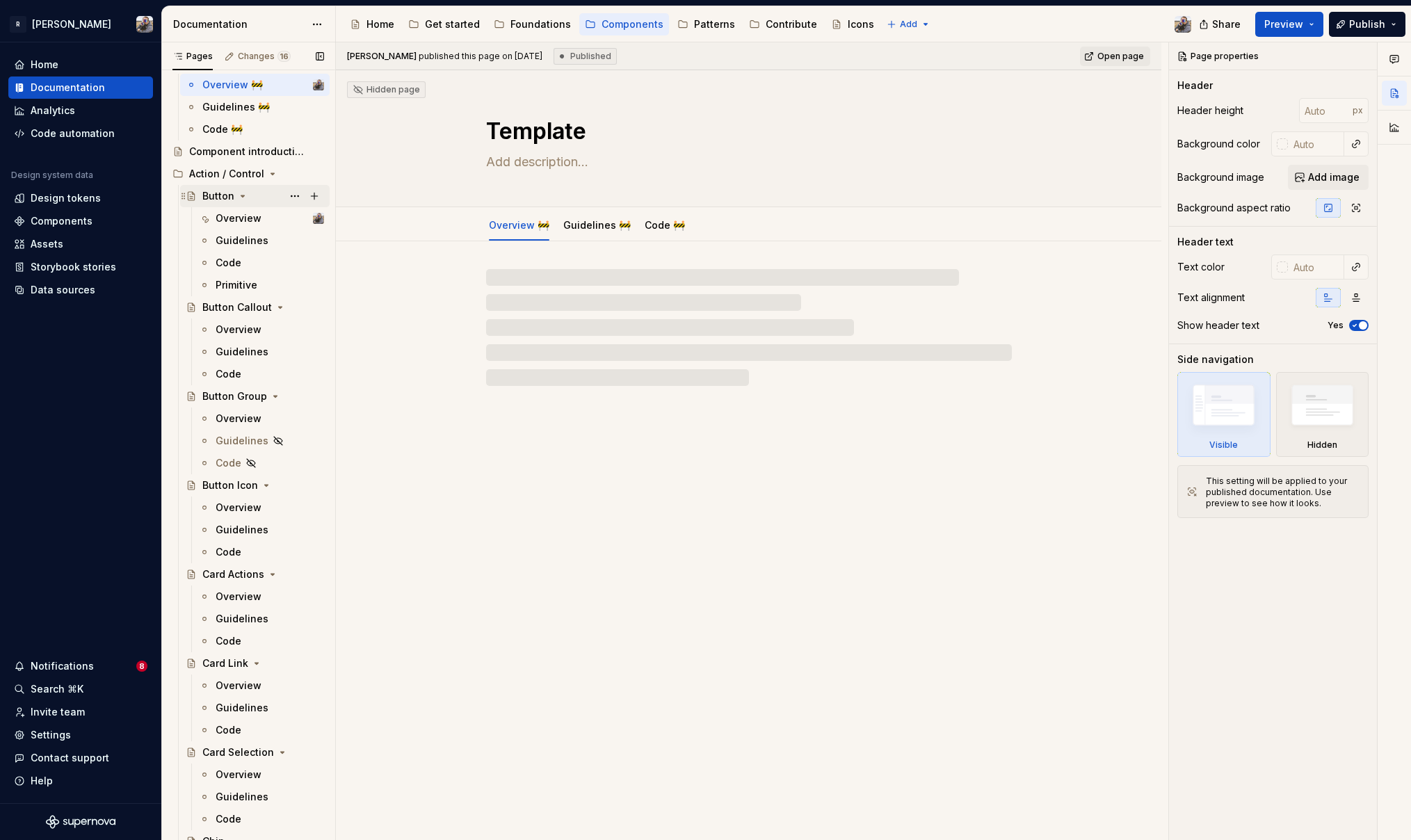
click at [229, 185] on div "Button" at bounding box center [255, 196] width 149 height 23
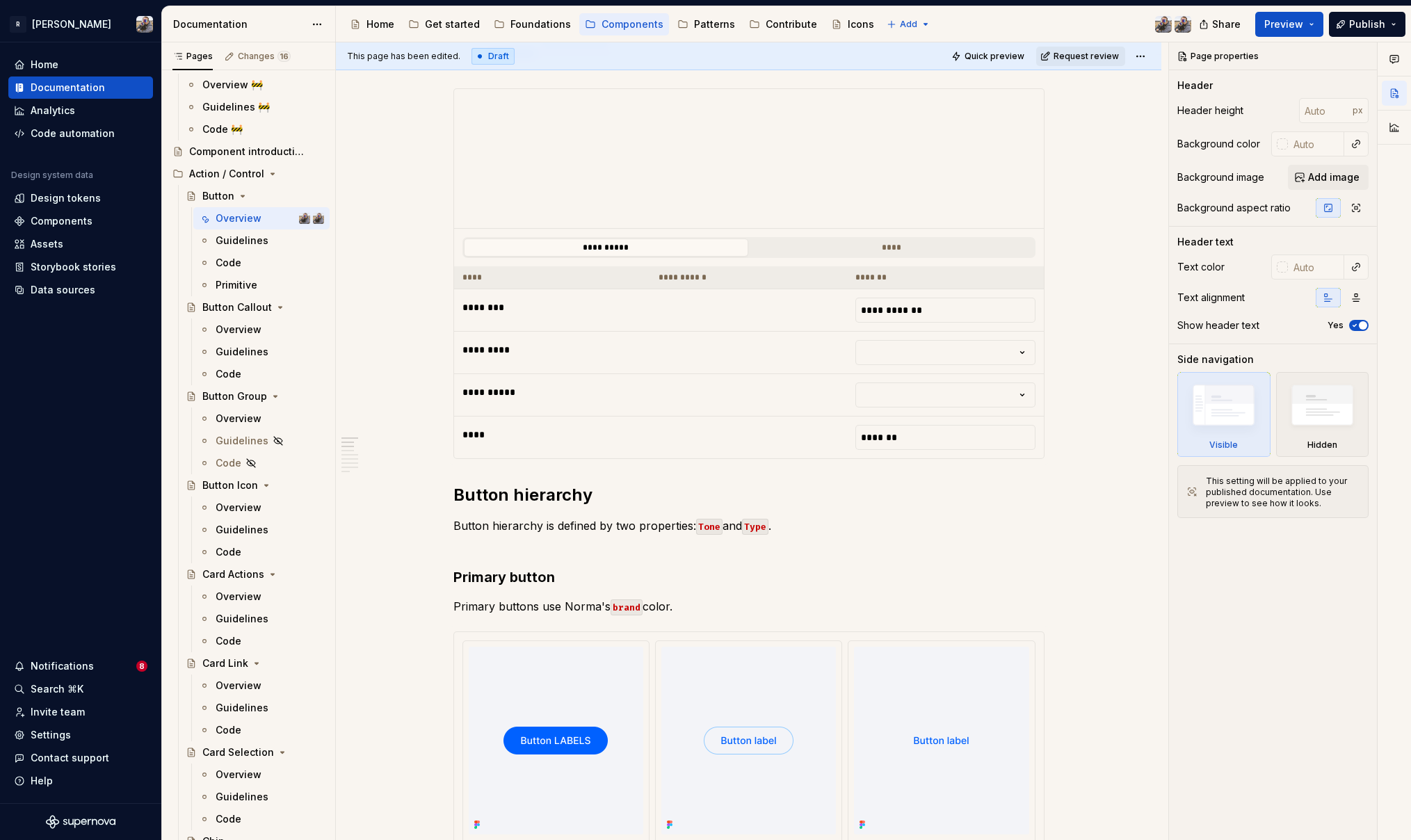
scroll to position [509, 0]
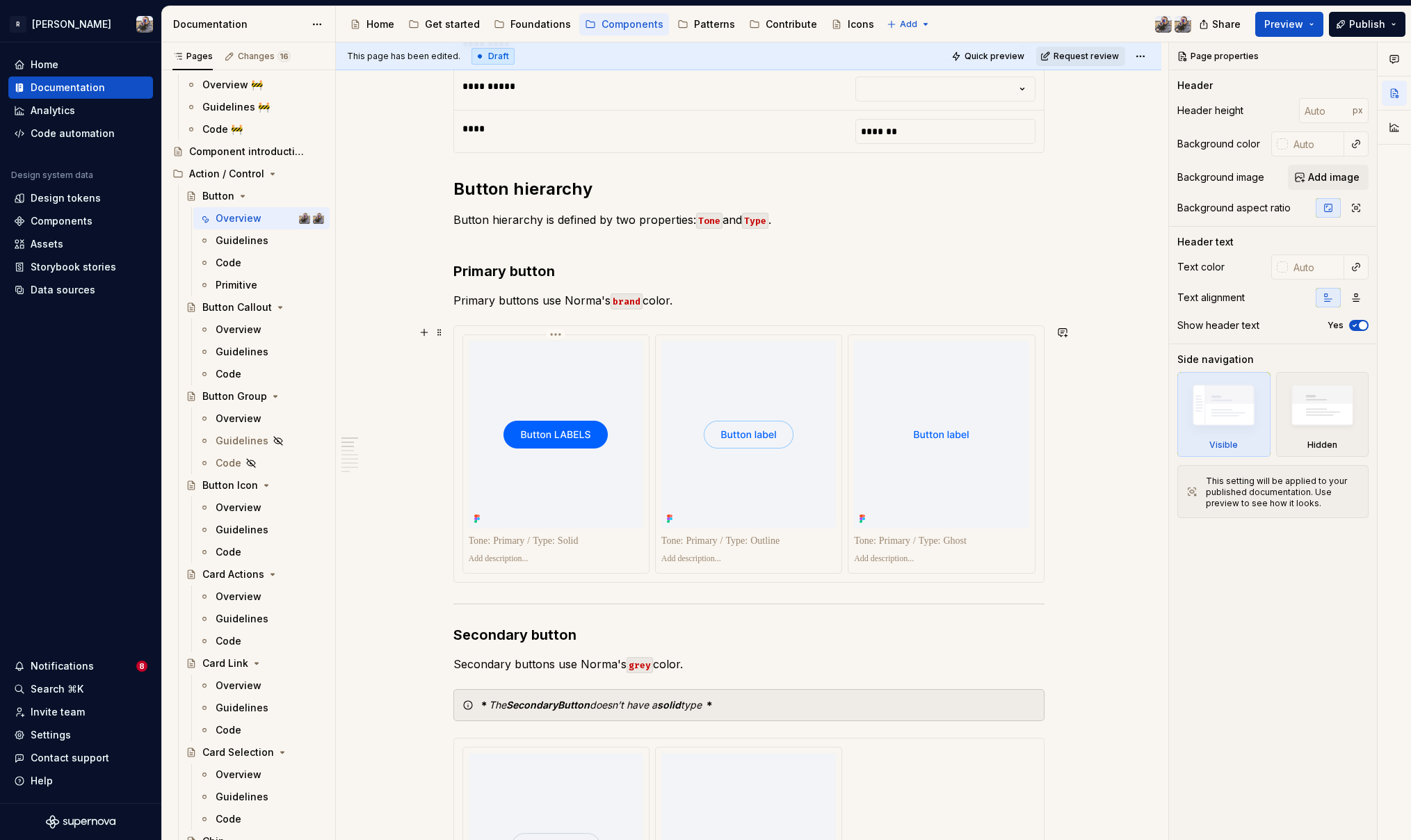
click at [574, 425] on img at bounding box center [555, 434] width 104 height 27
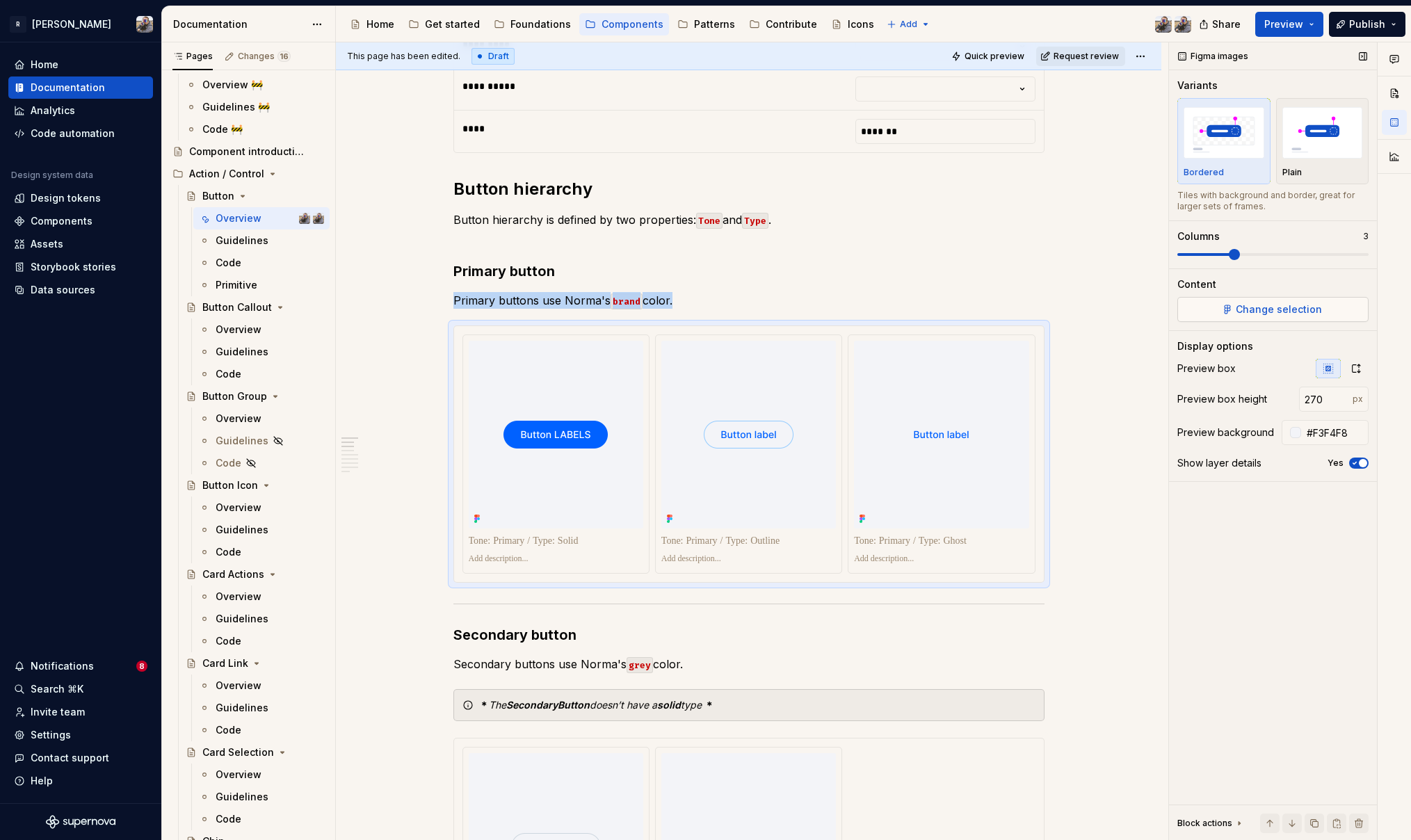
click at [1217, 304] on button "Change selection" at bounding box center [1272, 309] width 191 height 25
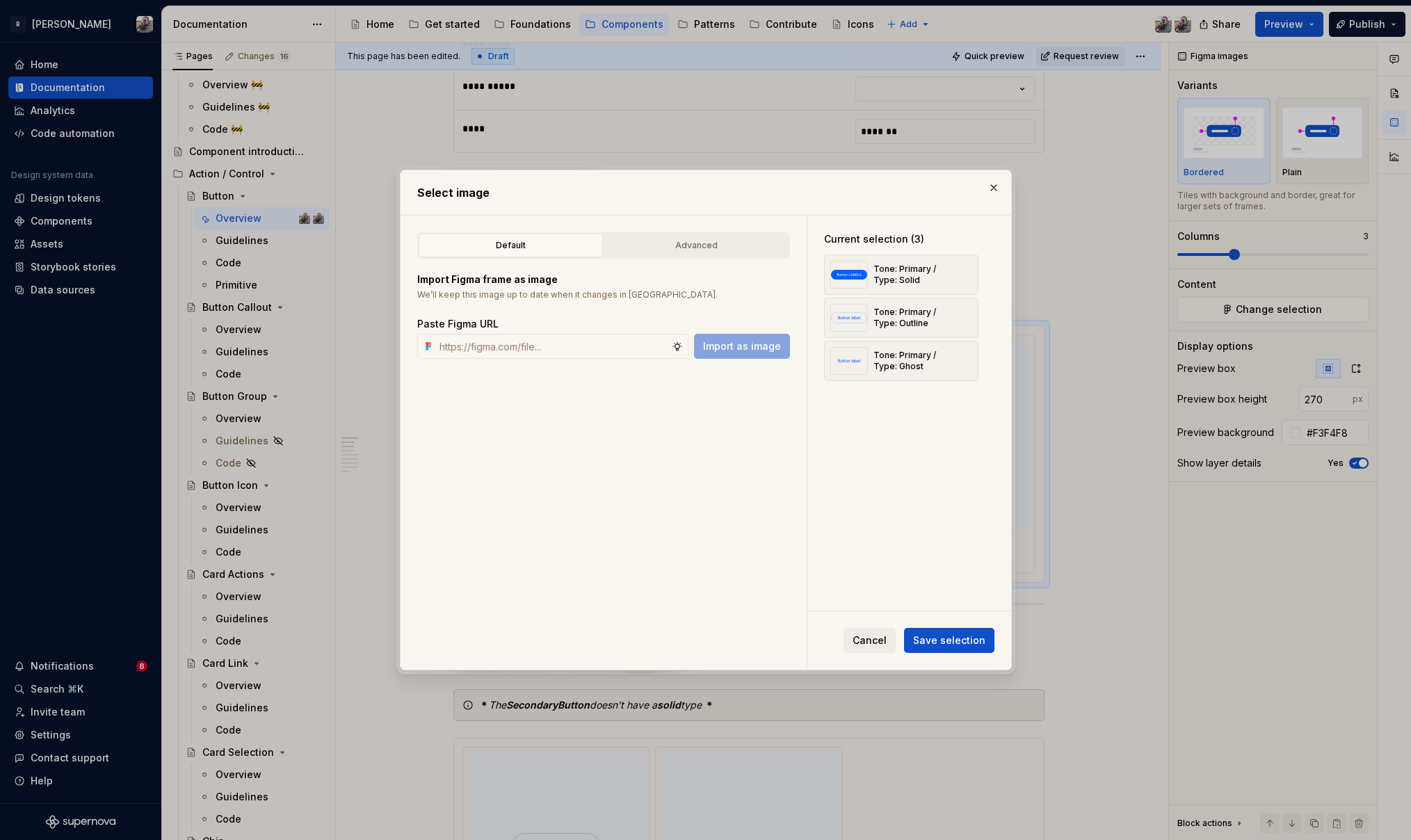
click at [676, 261] on div "Import Figma frame as image We’ll keep this image up to date when it changes in…" at bounding box center [603, 309] width 373 height 100
click at [682, 247] on div "Advanced" at bounding box center [696, 245] width 175 height 14
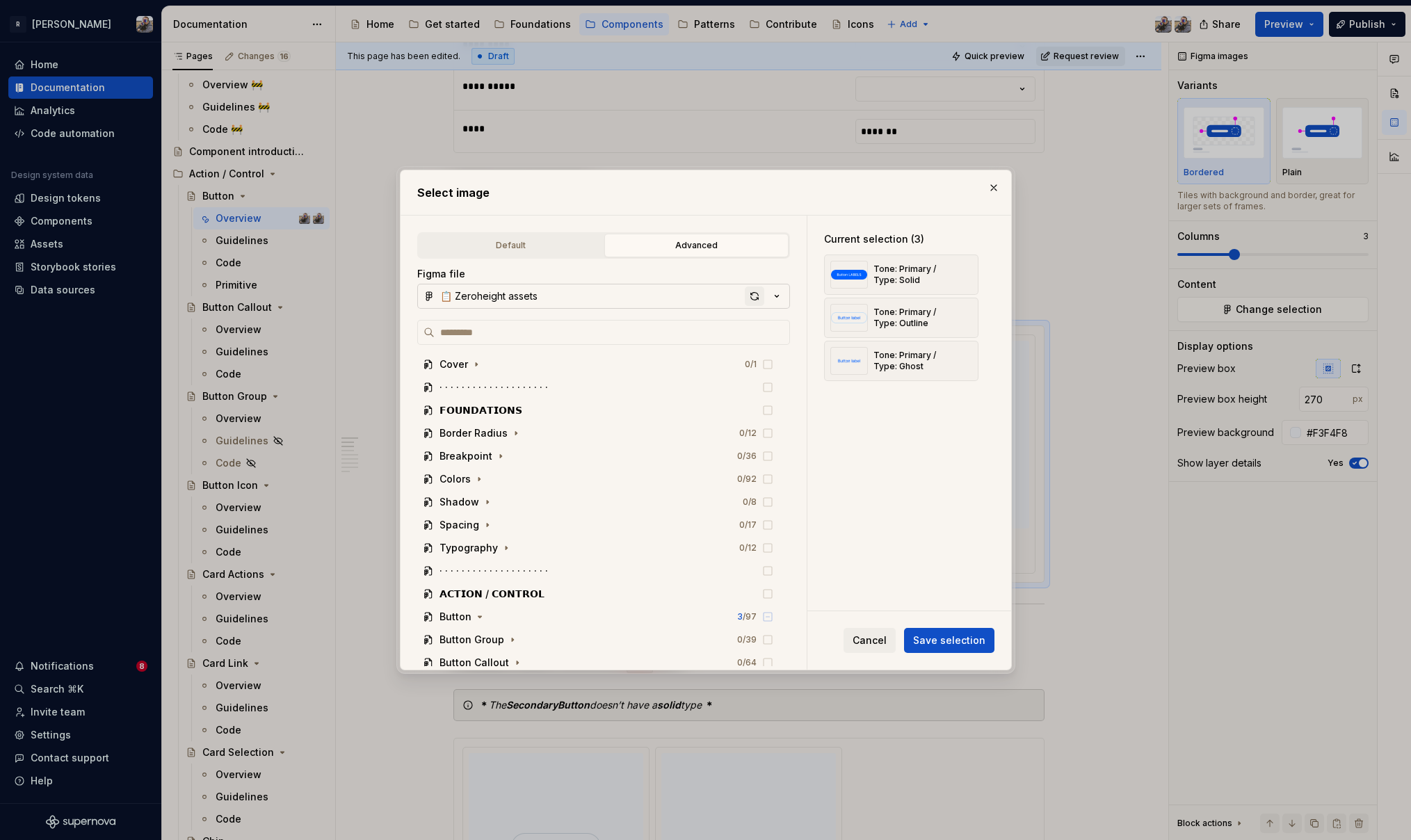
click at [755, 291] on div "button" at bounding box center [755, 296] width 20 height 20
click at [755, 293] on div "button" at bounding box center [755, 296] width 20 height 20
type textarea "*"
click at [948, 632] on button "Save selection" at bounding box center [949, 641] width 90 height 25
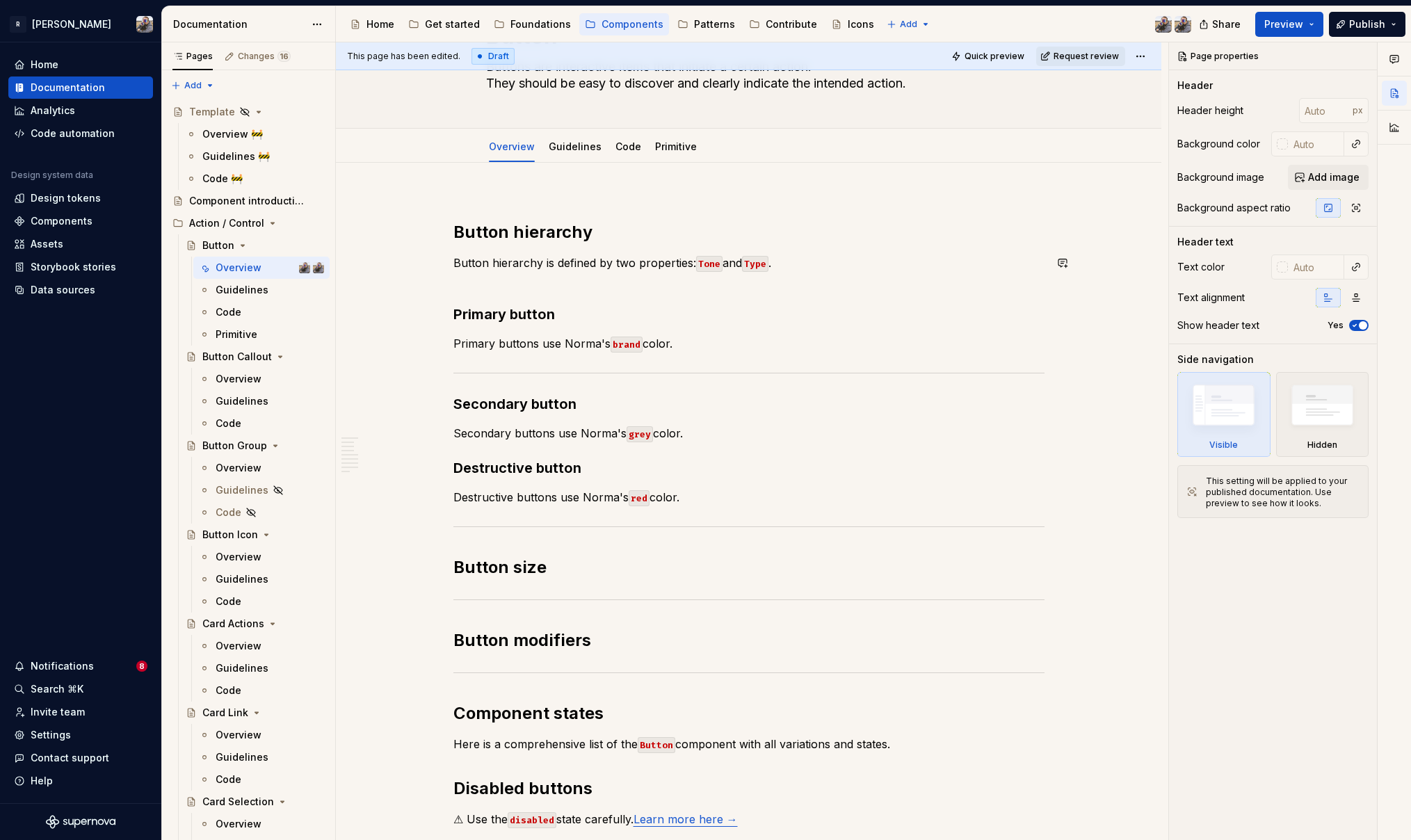
scroll to position [407, 0]
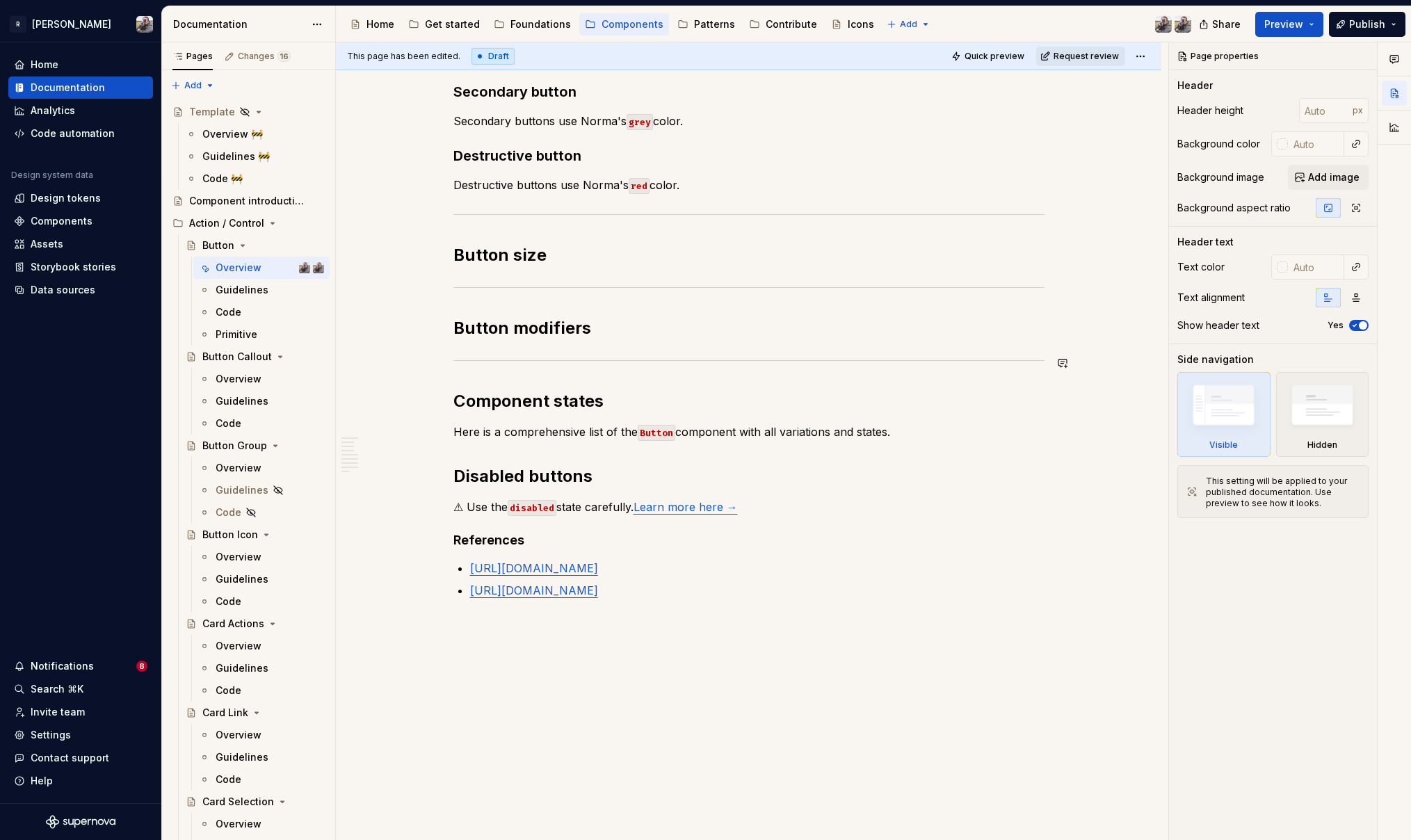
click at [544, 343] on div "Button hierarchy Button hierarchy is defined by two properties: Tone and Type .…" at bounding box center [748, 241] width 591 height 715
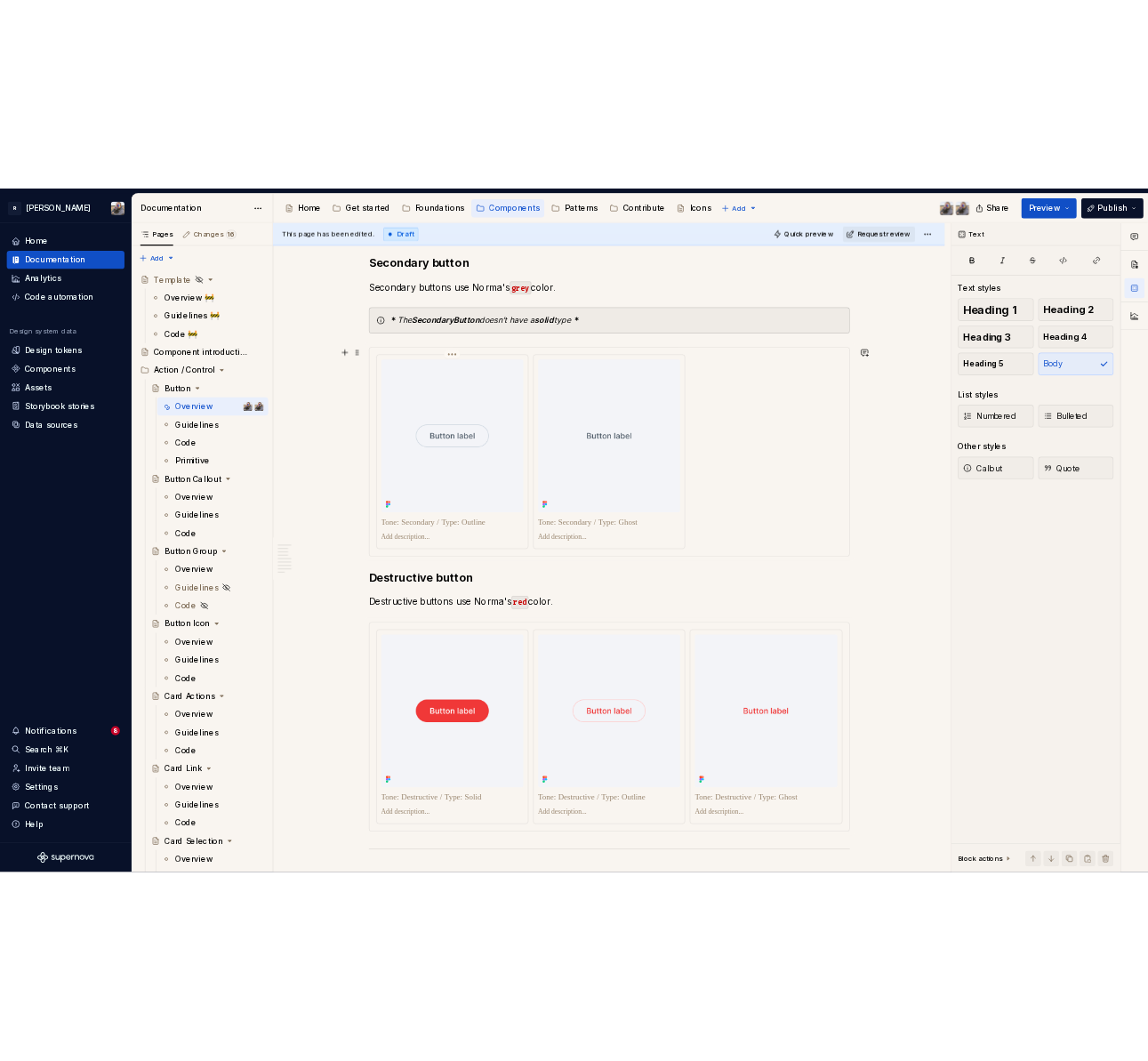
scroll to position [878, 0]
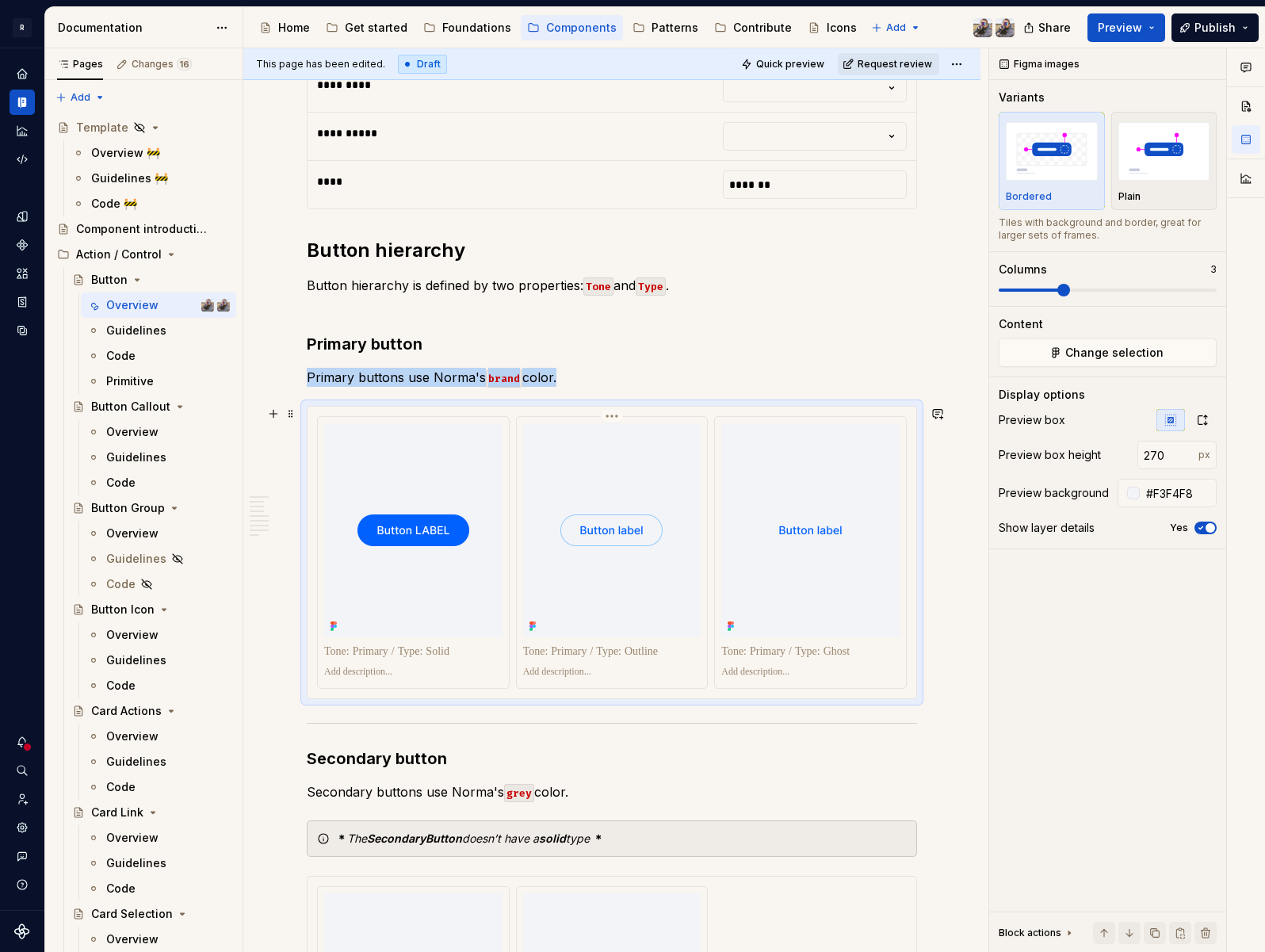
scroll to position [401, 0]
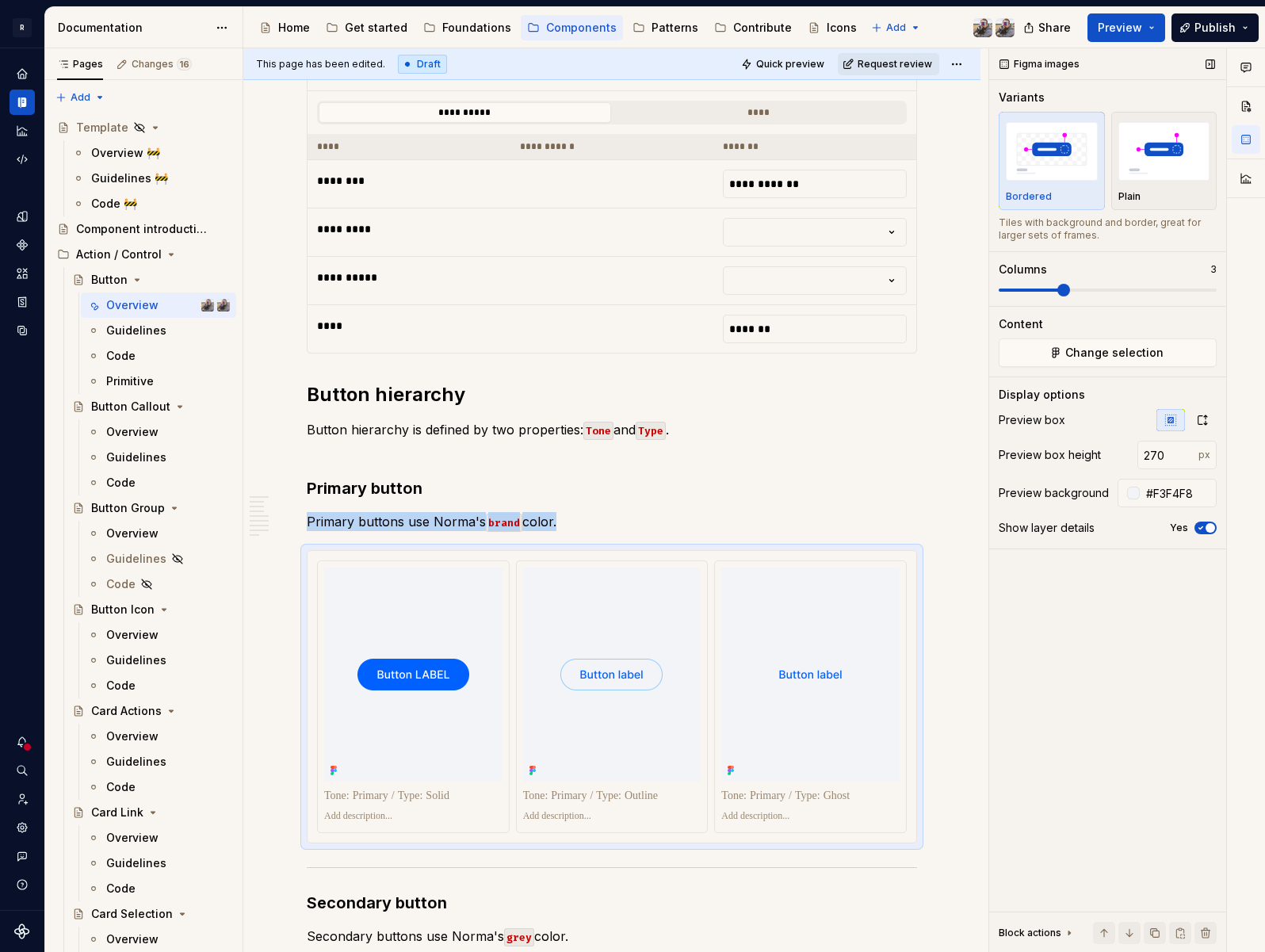
click at [1057, 288] on span at bounding box center [1063, 290] width 13 height 13
type textarea "*"
